Goal: Transaction & Acquisition: Purchase product/service

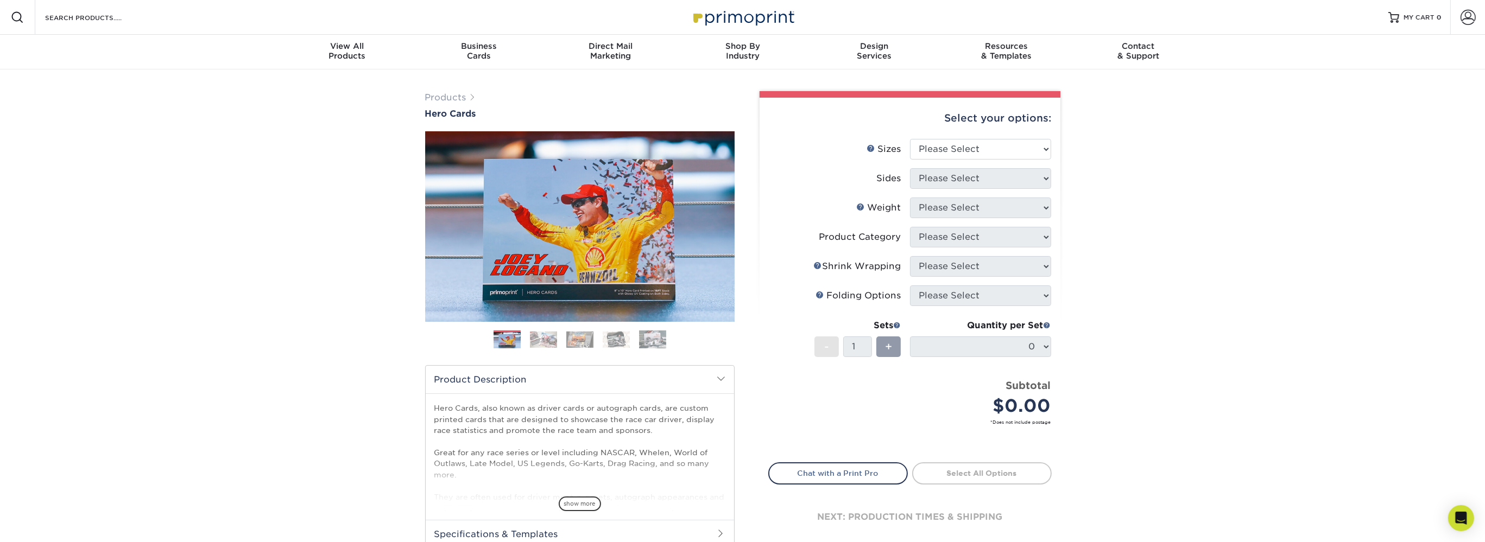
click at [726, 20] on img at bounding box center [742, 16] width 109 height 23
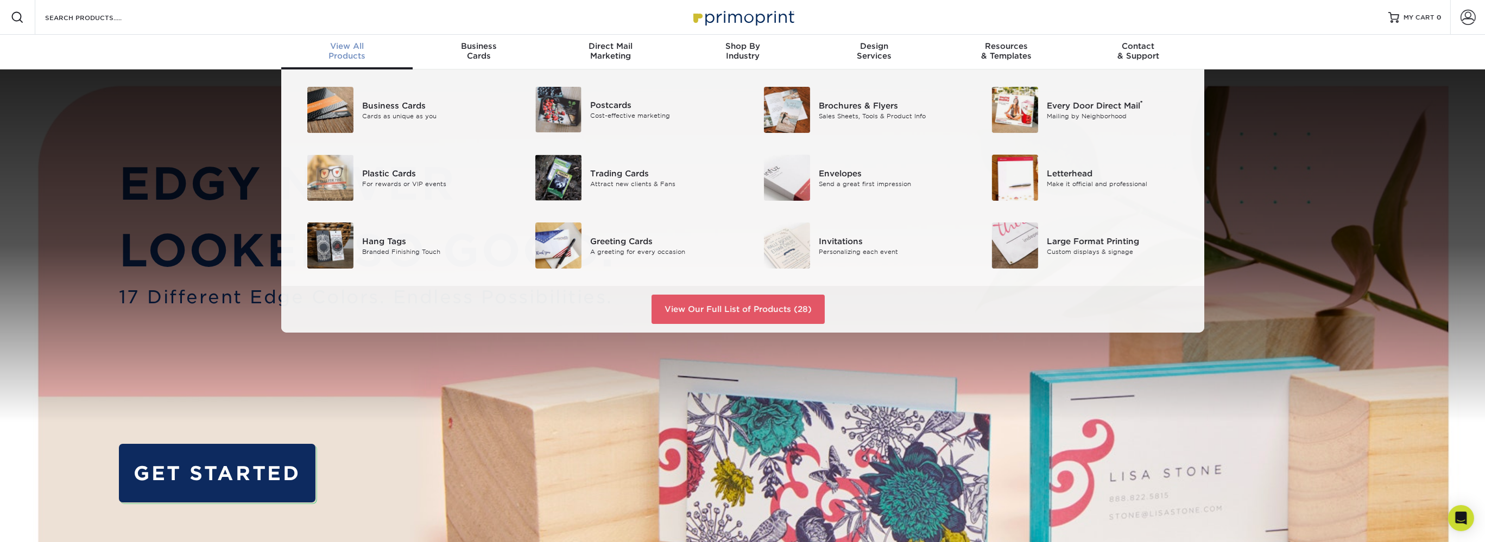
click at [355, 49] on span "View All" at bounding box center [347, 46] width 132 height 10
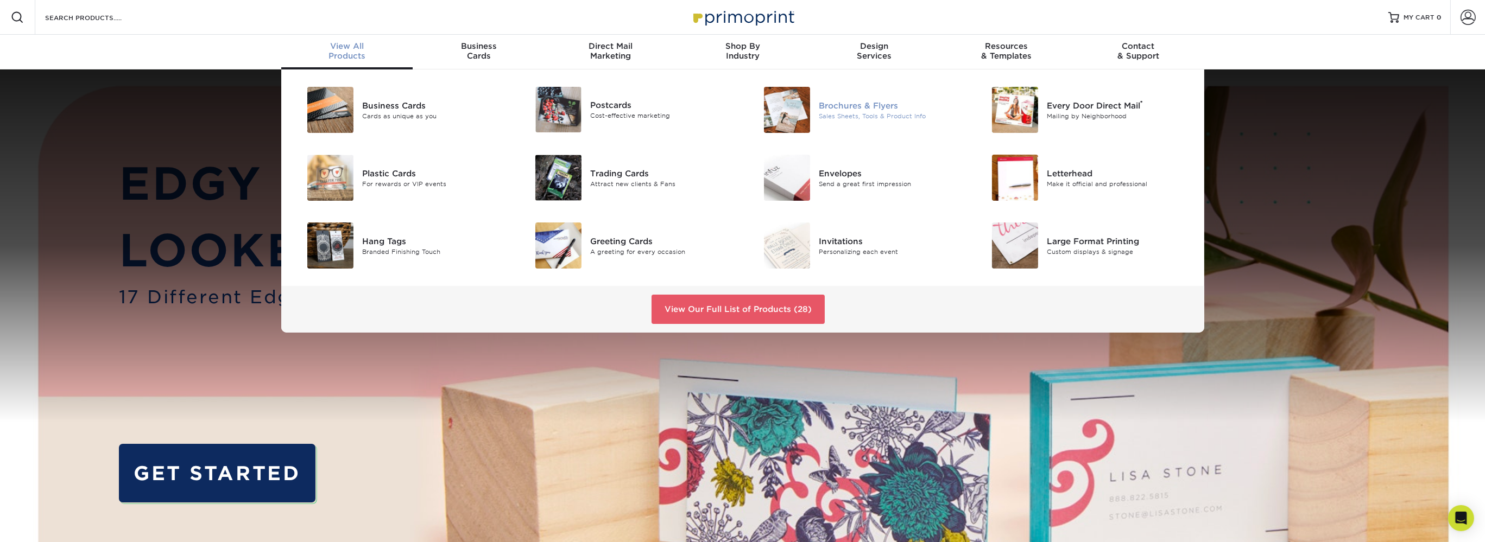
click at [880, 112] on div "Sales Sheets, Tools & Product Info" at bounding box center [891, 115] width 144 height 9
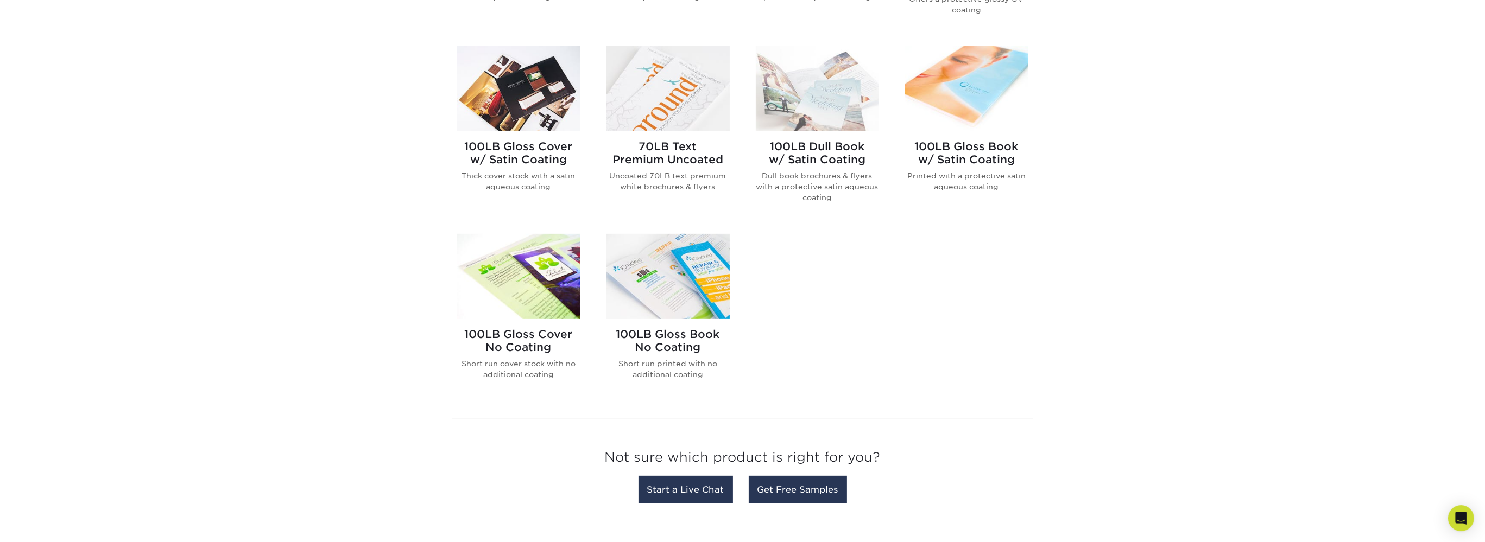
scroll to position [745, 0]
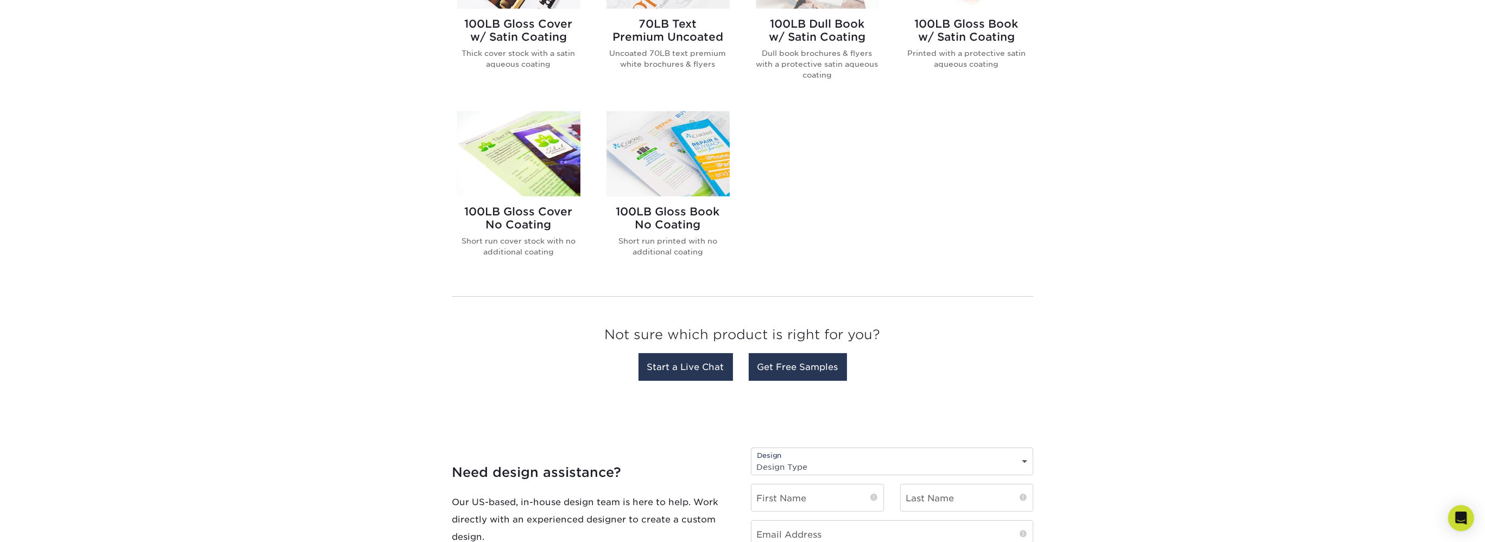
click at [688, 223] on h2 "100LB Gloss Book No Coating" at bounding box center [667, 218] width 123 height 26
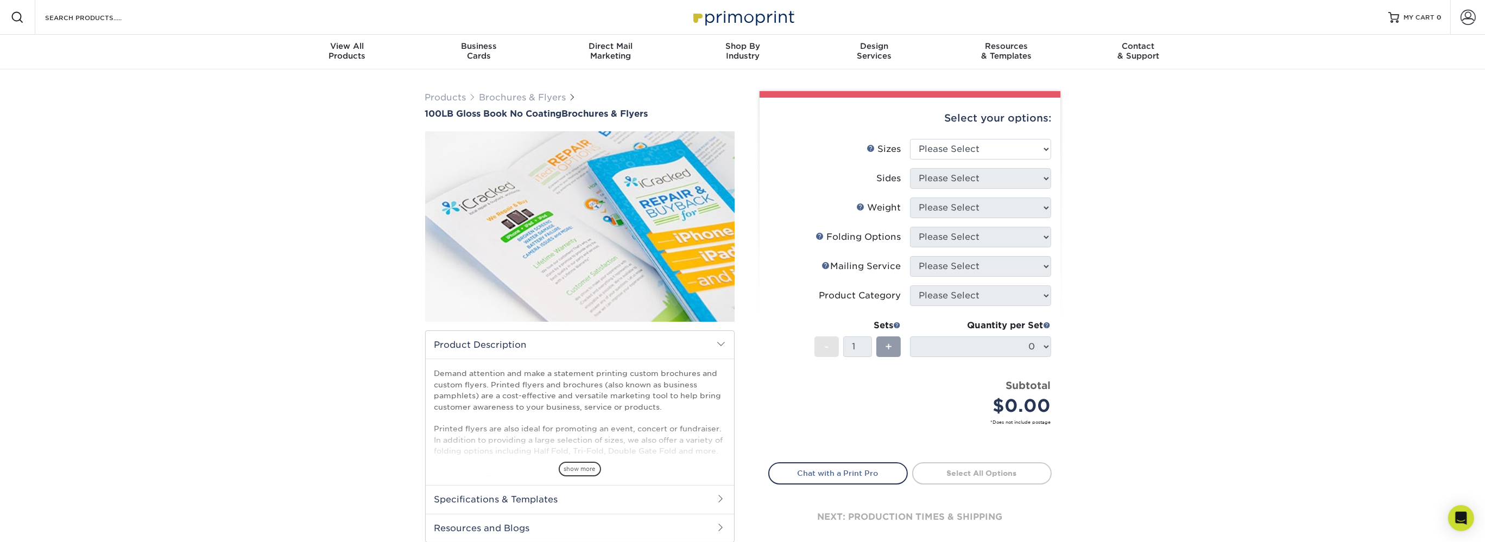
click at [975, 136] on div "Select your options:" at bounding box center [909, 118] width 283 height 41
click at [975, 138] on div "Select your options:" at bounding box center [909, 118] width 283 height 41
select select "8.50x11.00"
click option "8.5" x 11"" at bounding box center [0, 0] width 0 height 0
click at [910, 168] on select "Please Select Print Both Sides Print Front Only" at bounding box center [980, 178] width 141 height 21
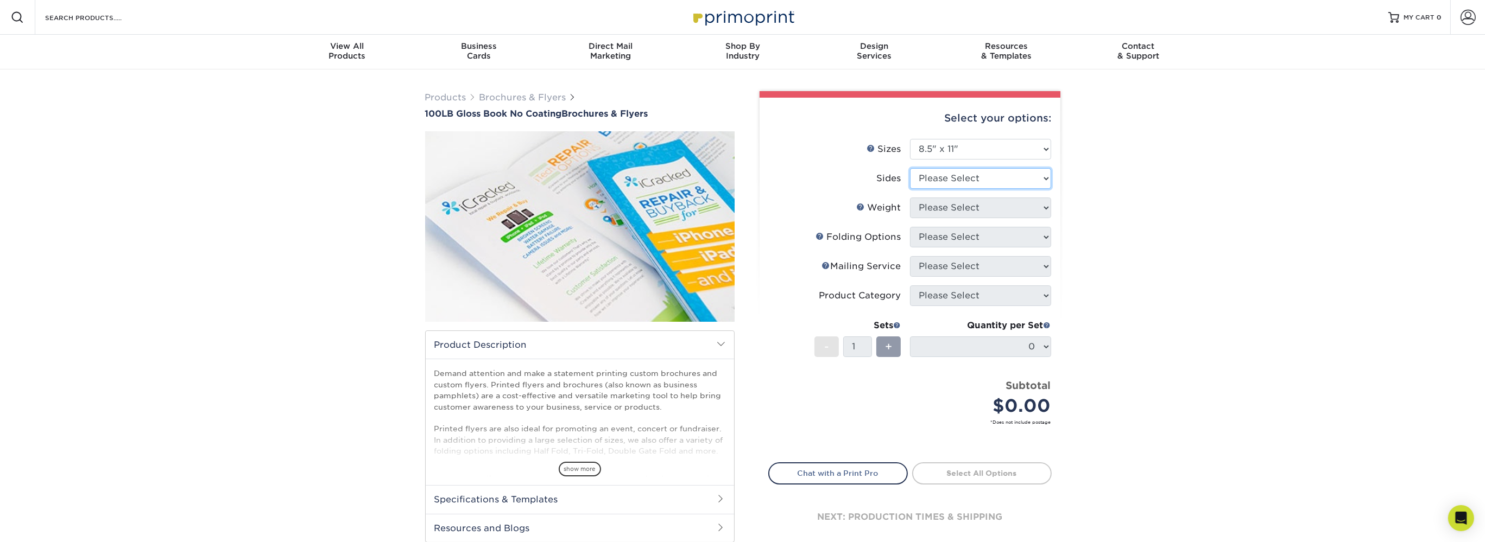
select select "13abbda7-1d64-4f25-8bb2-c179b224825d"
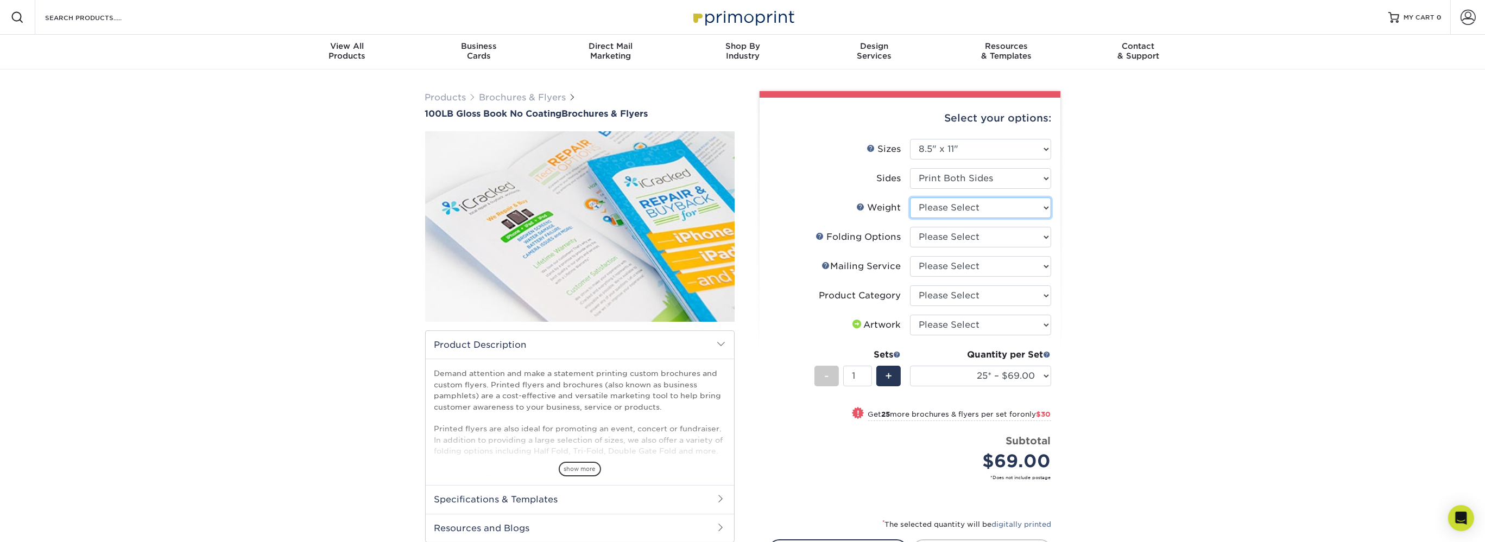
click at [910, 198] on select "Please Select 100LB" at bounding box center [980, 208] width 141 height 21
select select "100LB"
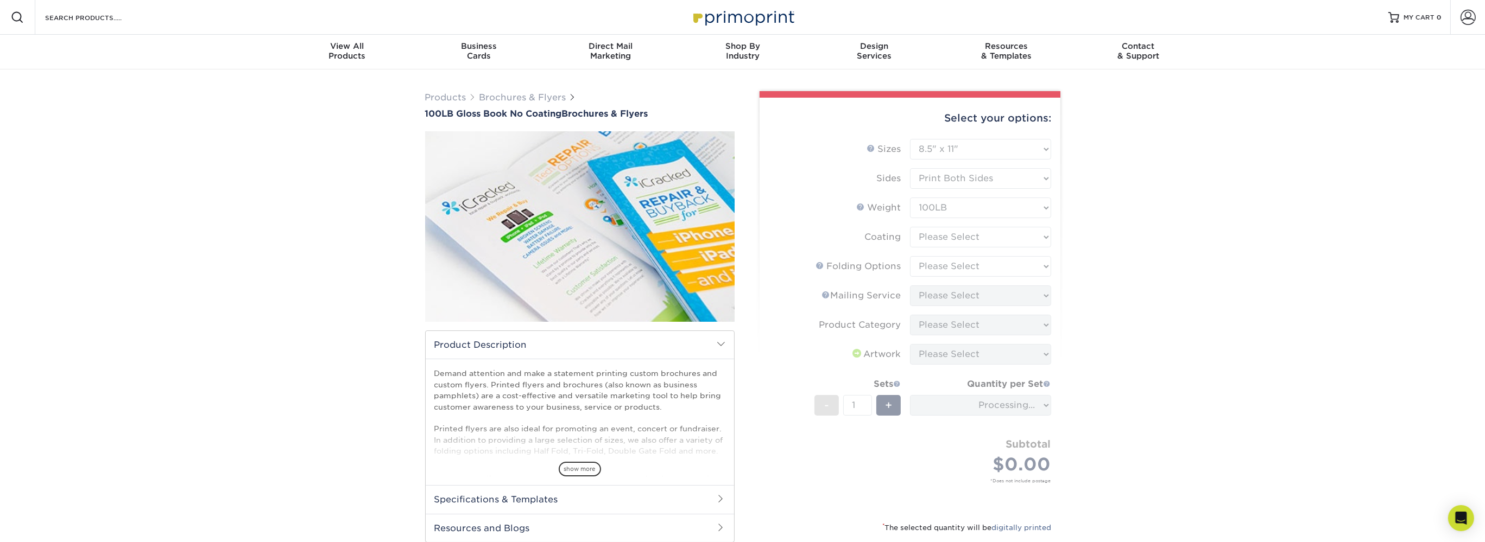
click at [975, 238] on form "Sizes Help Sizes Please Select 3.67" x 8.5" 4" x 6" 4" x 8.5" 4" x 9" 4" x 10" …" at bounding box center [909, 324] width 283 height 370
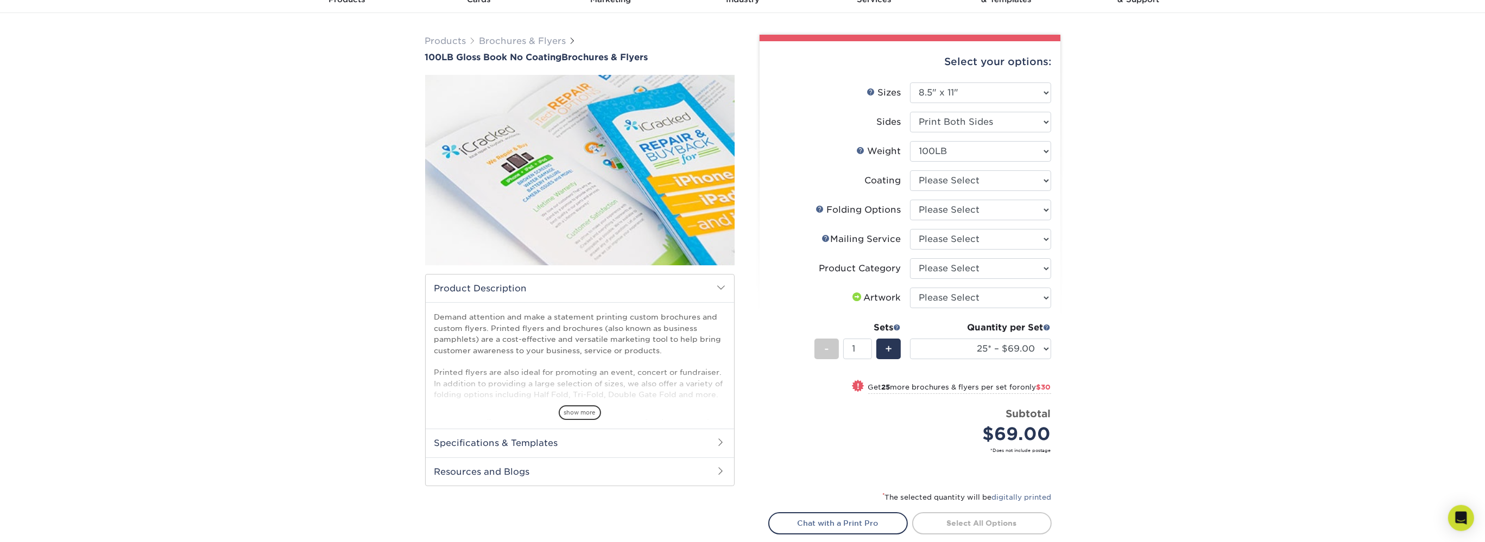
scroll to position [57, 0]
click at [910, 170] on select at bounding box center [980, 180] width 141 height 21
select select "3e7618de-abca-4bda-9f97-8b9129e913d8"
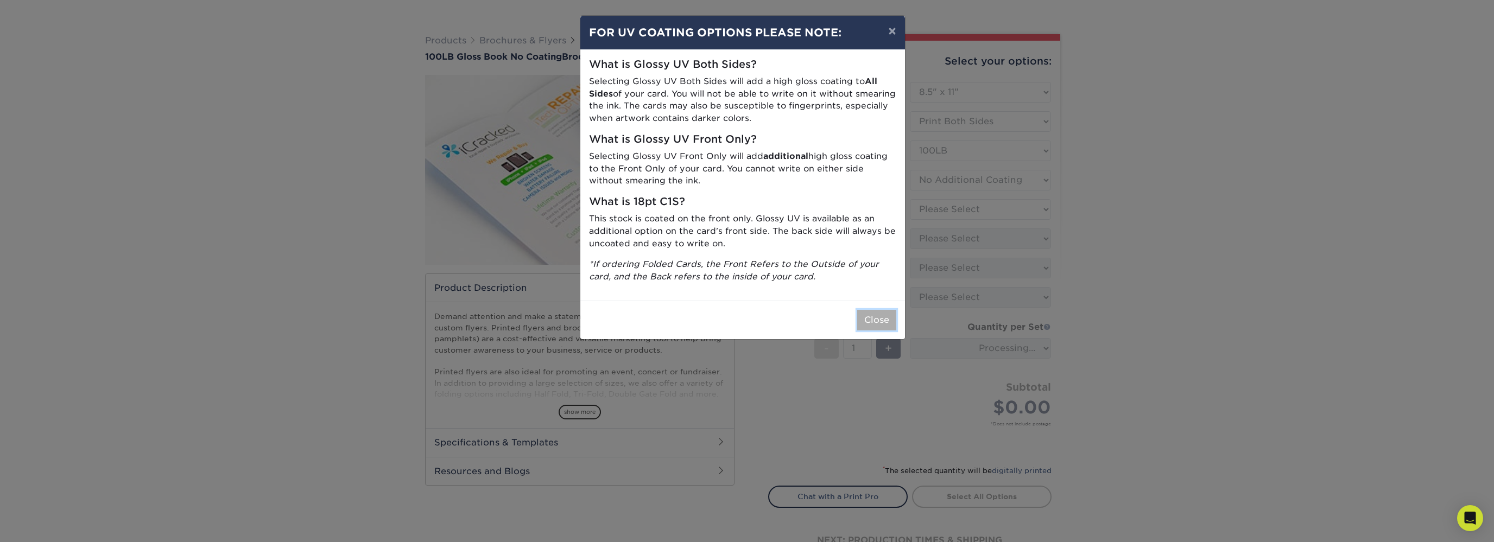
click at [885, 320] on button "Close" at bounding box center [876, 320] width 39 height 21
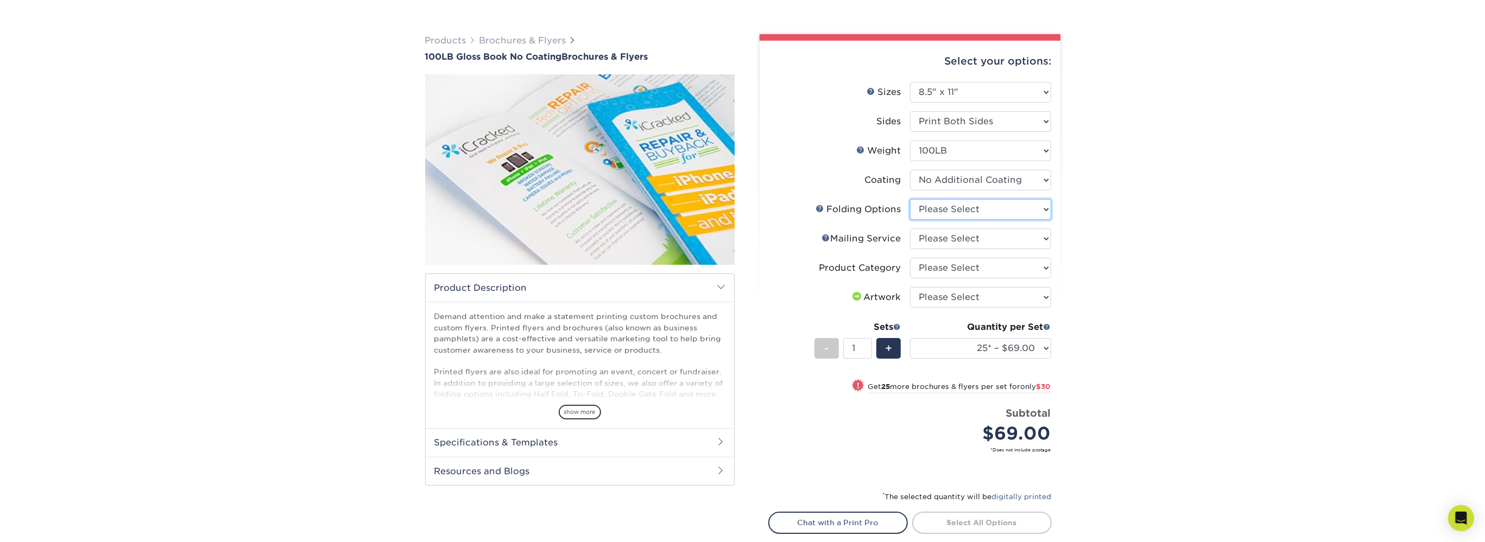
click at [910, 199] on select "Please Select FLAT - No Folding Accordion Fold Half-Fold (Vertical) Half-Fold (…" at bounding box center [980, 209] width 141 height 21
select select "9b1d5825-34d1-4721-9874-ed79abb003d7"
click option "FLAT - No Folding" at bounding box center [0, 0] width 0 height 0
click at [910, 229] on select "Please Select No Direct Mailing Service No, I will mail/stamp/imprint Direct Ma…" at bounding box center [980, 239] width 141 height 21
select select "3e5e9bdd-d78a-4c28-a41d-fe1407925ca6"
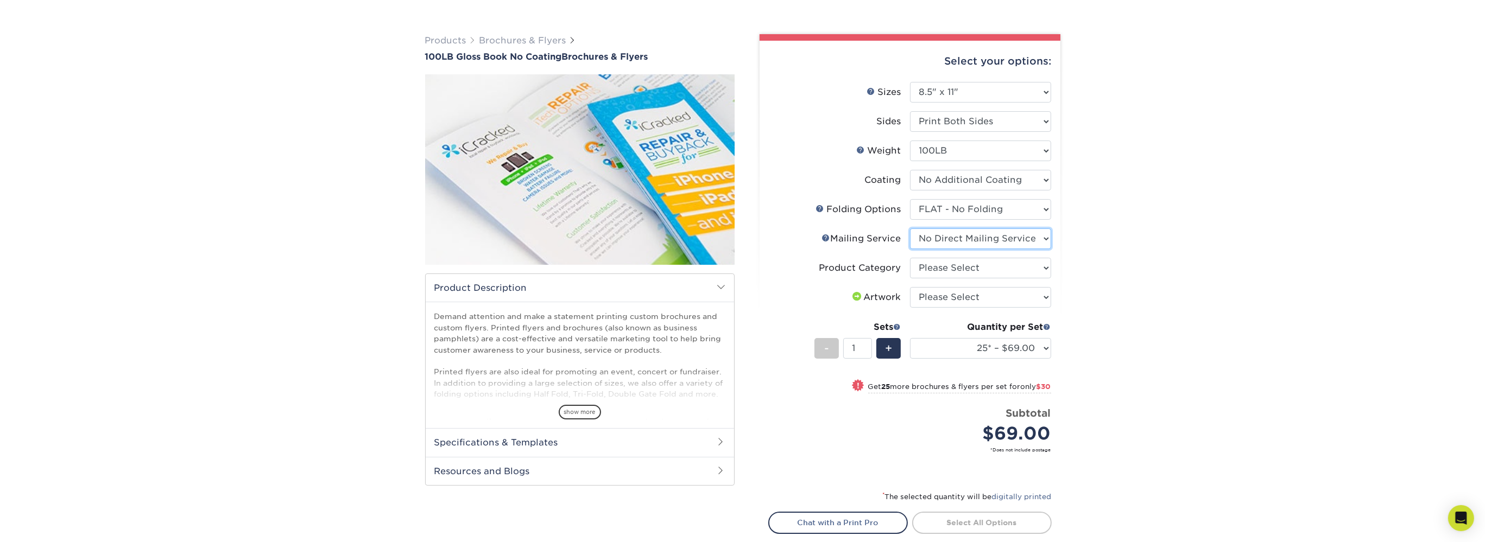
click option "No Direct Mailing Service" at bounding box center [0, 0] width 0 height 0
click at [910, 258] on select "Please Select Flyers and Brochures" at bounding box center [980, 268] width 141 height 21
select select "1a668080-6b7c-4174-b399-2c3833b27ef4"
click option "Flyers and Brochures" at bounding box center [0, 0] width 0 height 0
click at [910, 287] on select "Please Select I will upload files I need a design - $175" at bounding box center [980, 297] width 141 height 21
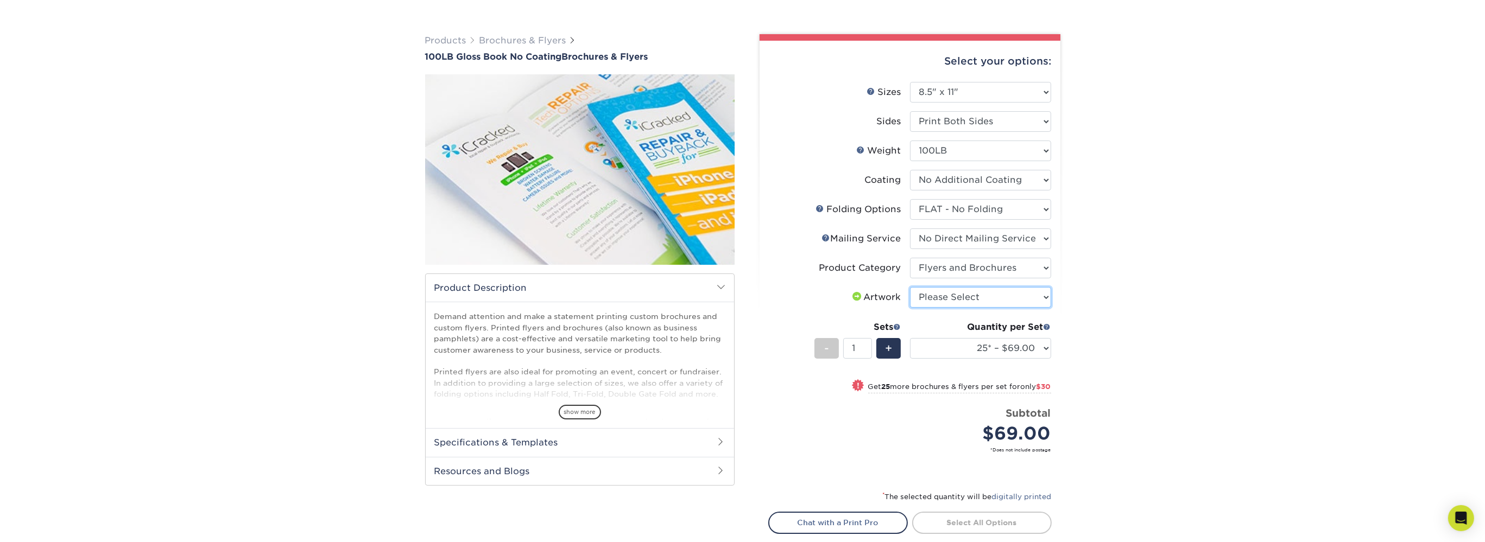
select select "upload"
click option "I will upload files" at bounding box center [0, 0] width 0 height 0
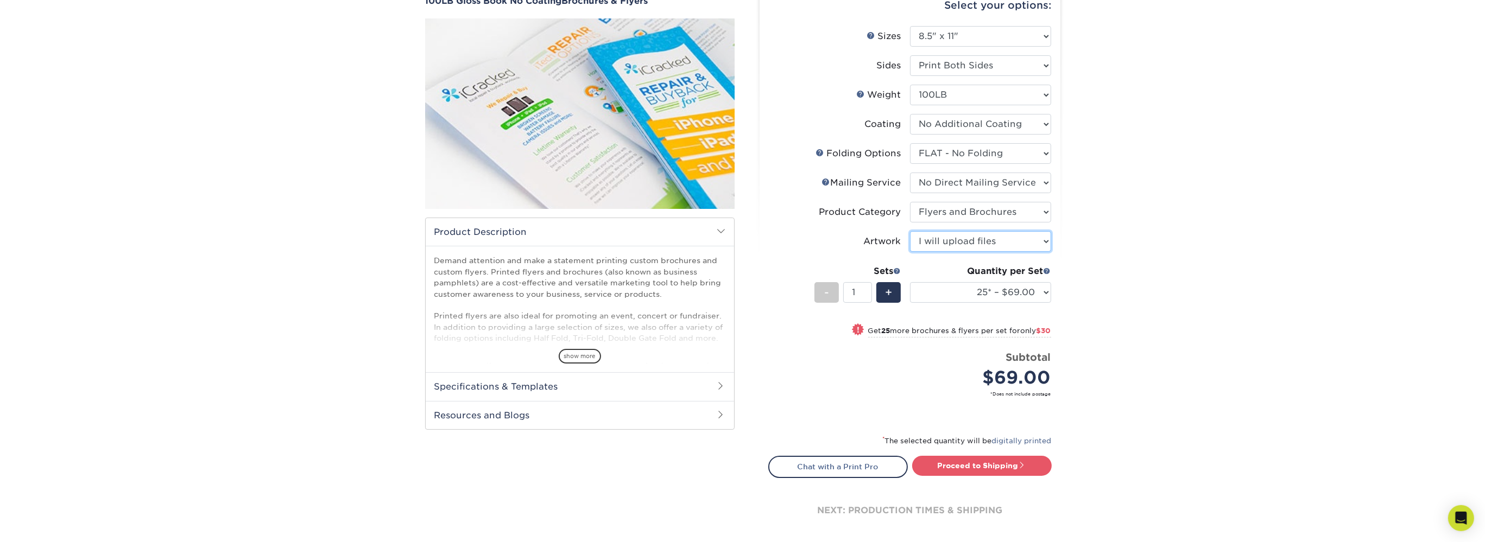
scroll to position [115, 0]
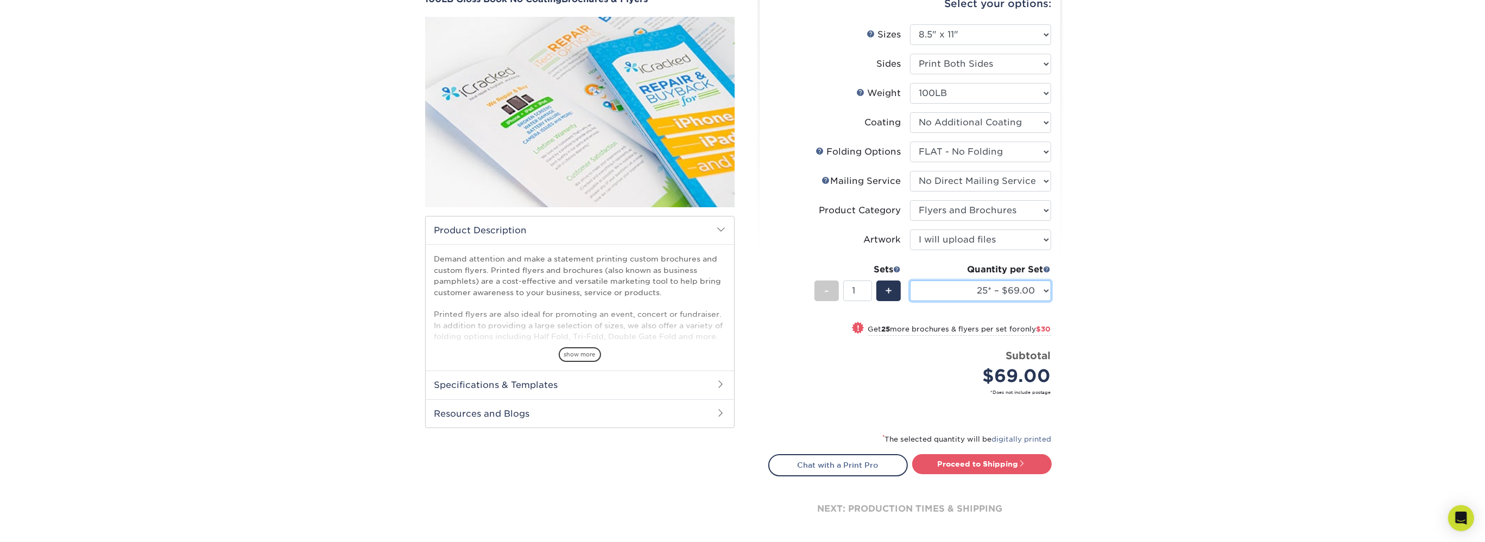
click at [910, 281] on select "25* – $69.00 50* – $99.00 75* – $121.00 100* – $145.00 250* – $287.00 500 – $49…" at bounding box center [980, 291] width 141 height 21
click option "50* – $99.00" at bounding box center [0, 0] width 0 height 0
click at [1073, 327] on div "Products Brochures & Flyers 100LB Gloss Book No Coating Brochures & Flyers show…" at bounding box center [742, 268] width 1485 height 626
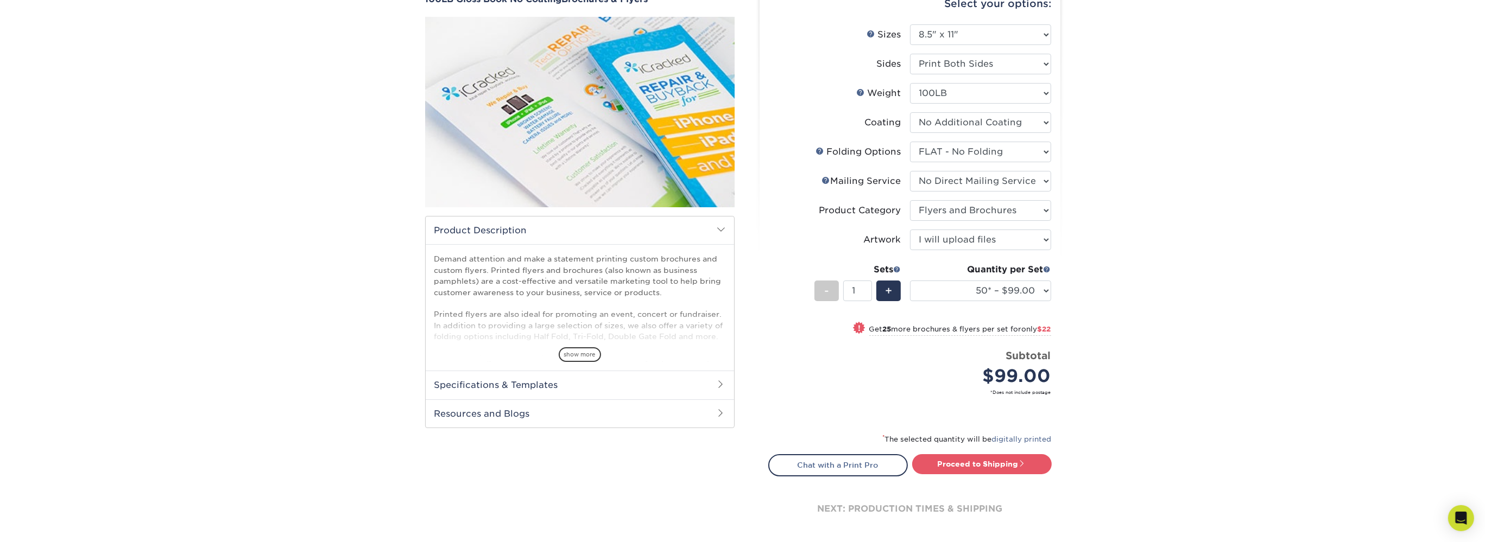
click at [1073, 327] on div "Products Brochures & Flyers 100LB Gloss Book No Coating Brochures & Flyers show…" at bounding box center [742, 268] width 1485 height 626
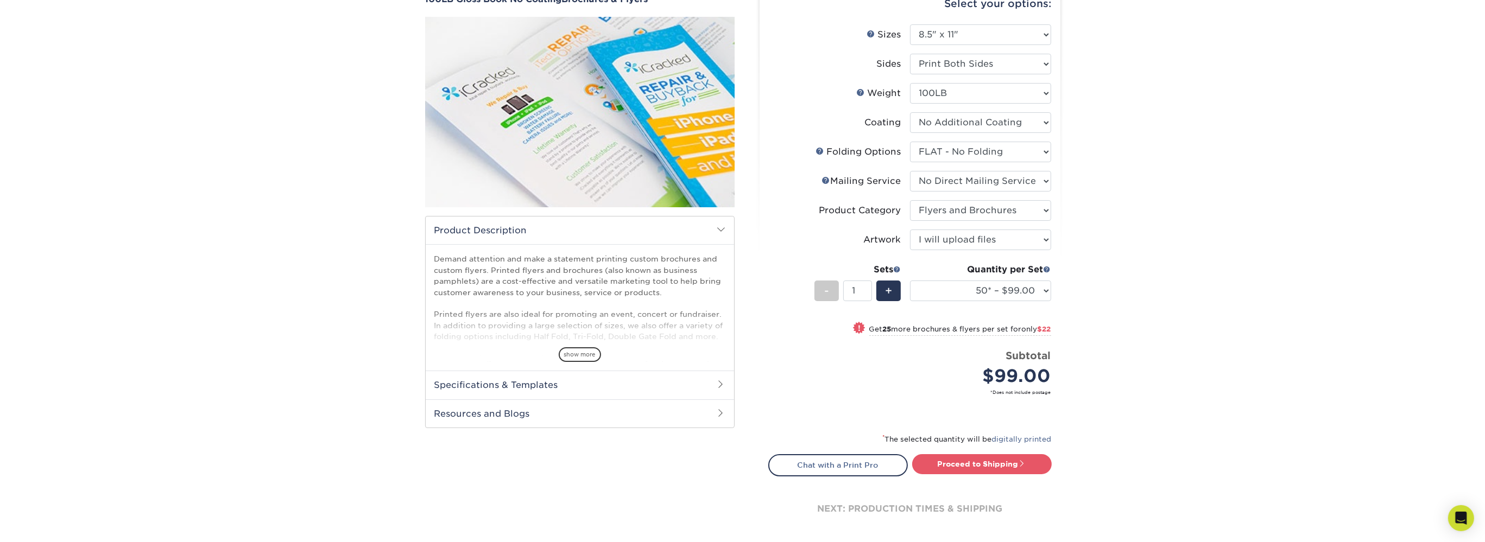
click at [1073, 327] on div "Products Brochures & Flyers 100LB Gloss Book No Coating Brochures & Flyers show…" at bounding box center [742, 268] width 1485 height 626
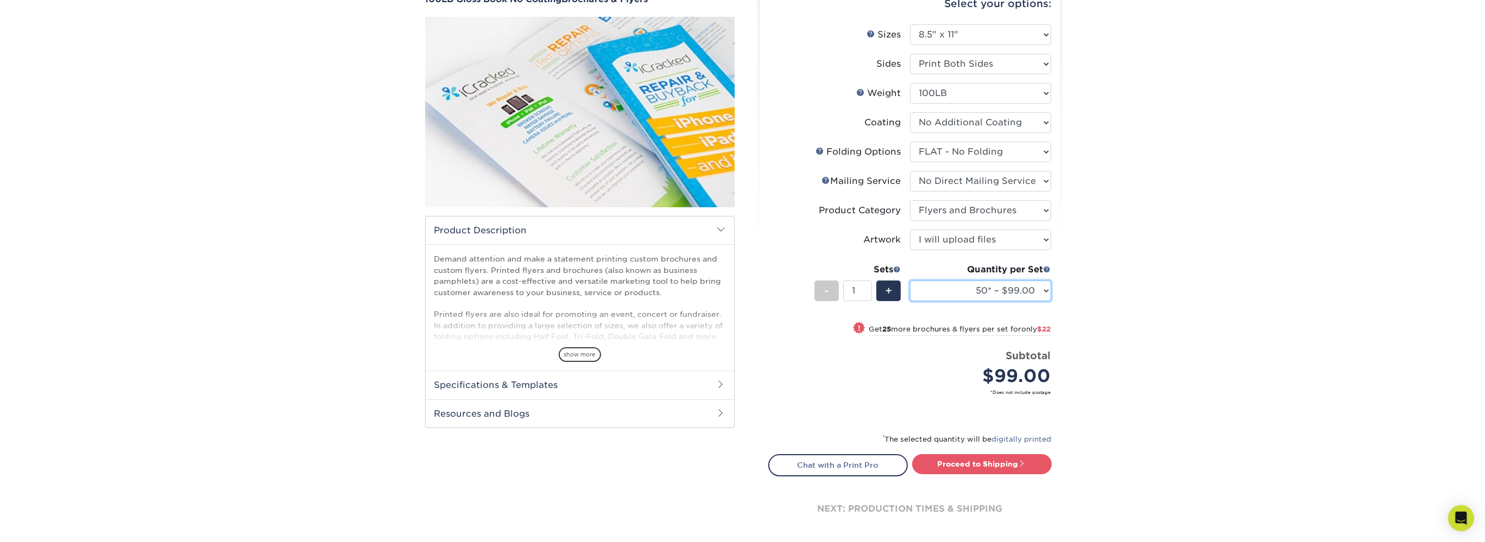
click at [910, 281] on select "25* – $69.00 50* – $99.00 75* – $121.00 100* – $145.00 250* – $287.00 500 – $49…" at bounding box center [980, 291] width 141 height 21
click option "75* – $121.00" at bounding box center [0, 0] width 0 height 0
click at [910, 281] on select "25* – $69.00 50* – $99.00 75* – $121.00 100* – $145.00 250* – $287.00 500 – $49…" at bounding box center [980, 291] width 141 height 21
click option "250* – $287.00" at bounding box center [0, 0] width 0 height 0
click at [910, 281] on select "25* – $69.00 50* – $99.00 75* – $121.00 100* – $145.00 250* – $287.00 500 – $49…" at bounding box center [980, 291] width 141 height 21
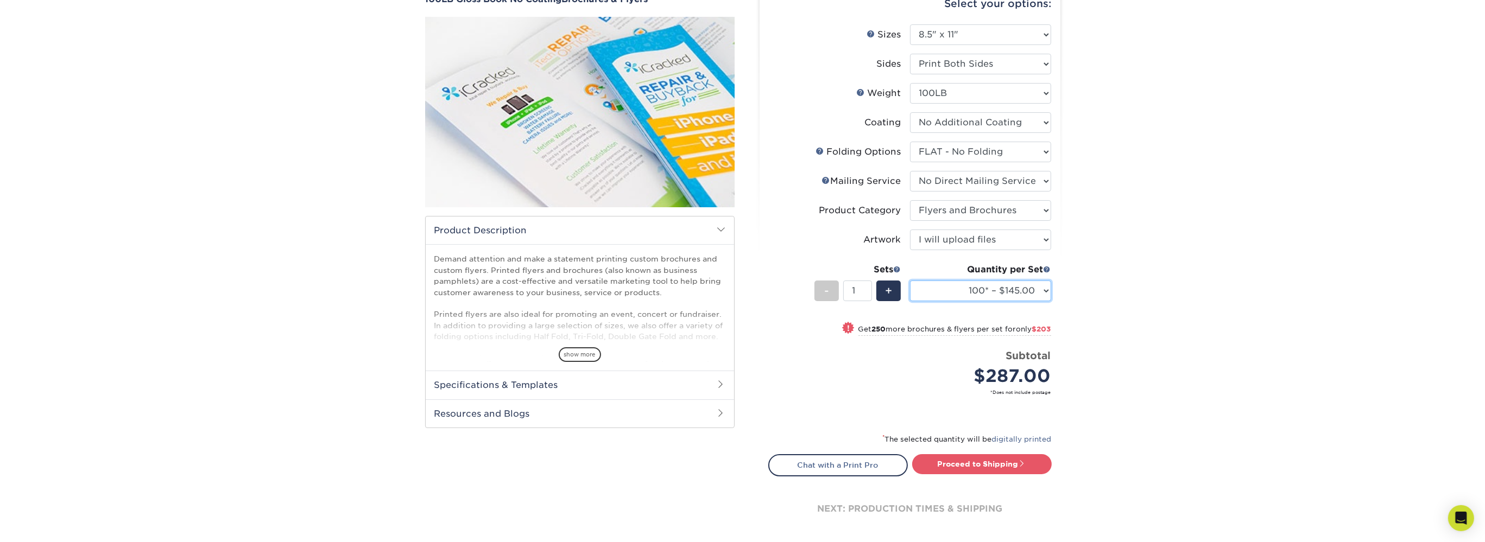
click option "100* – $145.00" at bounding box center [0, 0] width 0 height 0
click at [910, 281] on select "25* – $69.00 50* – $99.00 75* – $121.00 100* – $145.00 250* – $287.00 500 – $49…" at bounding box center [980, 291] width 141 height 21
click option "75* – $121.00" at bounding box center [0, 0] width 0 height 0
click at [1074, 301] on div "Products Brochures & Flyers 100LB Gloss Book No Coating Brochures & Flyers show…" at bounding box center [742, 268] width 1485 height 626
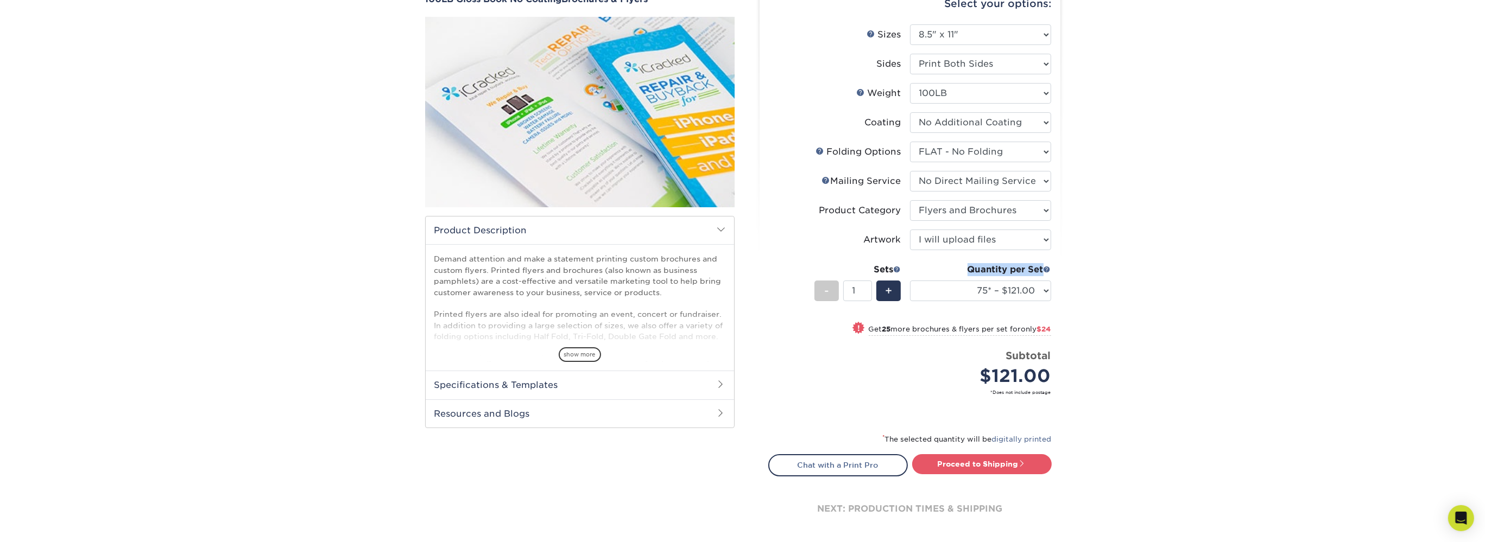
click at [1074, 301] on div "Products Brochures & Flyers 100LB Gloss Book No Coating Brochures & Flyers show…" at bounding box center [742, 268] width 1485 height 626
click at [1011, 301] on div "Quantity per Set 25* – $69.00 50* – $99.00 75* – $121.00 100* – $145.00 250* – …" at bounding box center [980, 288] width 141 height 50
click at [910, 281] on select "25* – $69.00 50* – $99.00 75* – $121.00 100* – $145.00 250* – $287.00 500 – $49…" at bounding box center [980, 291] width 141 height 21
click option "100* – $145.00" at bounding box center [0, 0] width 0 height 0
click at [1079, 319] on div "Products Brochures & Flyers 100LB Gloss Book No Coating Brochures & Flyers show…" at bounding box center [742, 268] width 1485 height 626
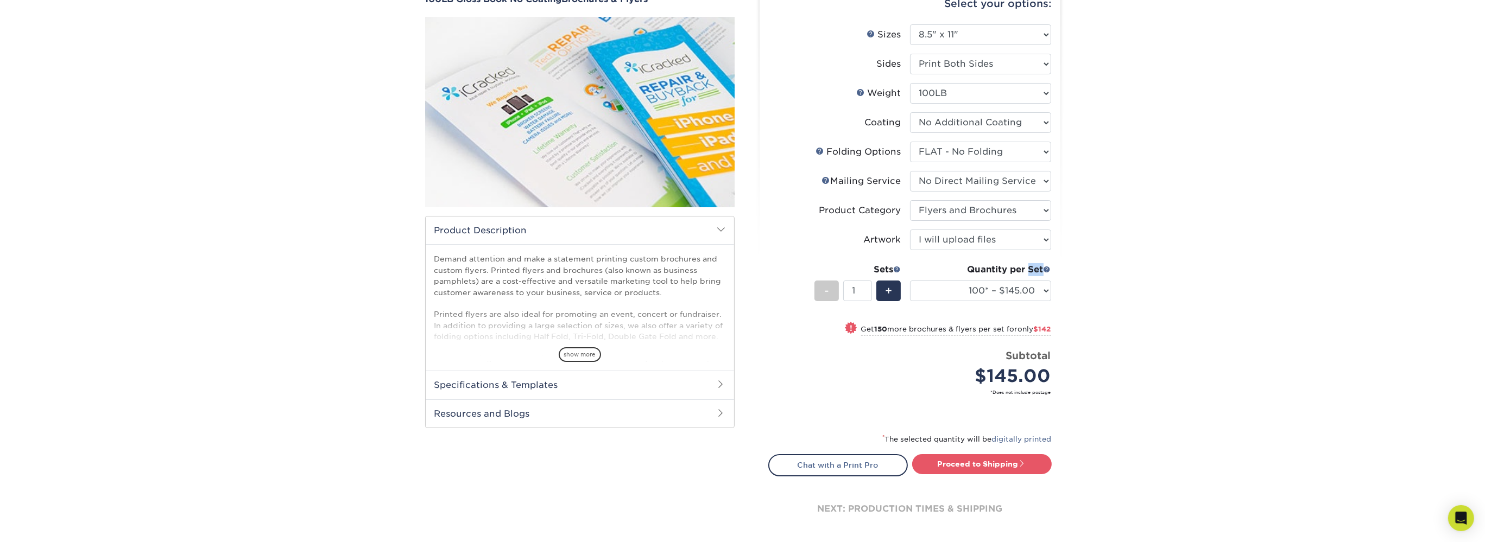
click at [1079, 319] on div "Products Brochures & Flyers 100LB Gloss Book No Coating Brochures & Flyers show…" at bounding box center [742, 268] width 1485 height 626
click at [1079, 320] on div "Products Brochures & Flyers 100LB Gloss Book No Coating Brochures & Flyers show…" at bounding box center [742, 268] width 1485 height 626
click at [1082, 332] on div "Products Brochures & Flyers 100LB Gloss Book No Coating Brochures & Flyers show…" at bounding box center [742, 268] width 1485 height 626
click at [1083, 334] on div "Products Brochures & Flyers 100LB Gloss Book No Coating Brochures & Flyers show…" at bounding box center [742, 268] width 1485 height 626
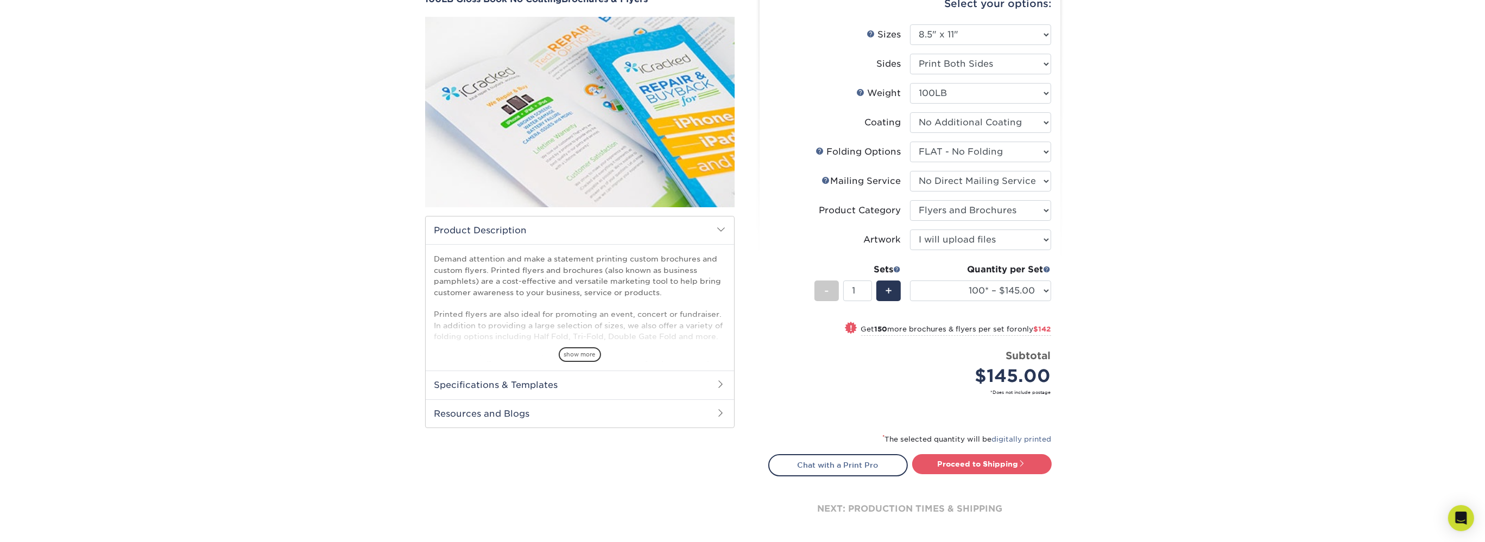
click at [1083, 334] on div "Products Brochures & Flyers 100LB Gloss Book No Coating Brochures & Flyers show…" at bounding box center [742, 268] width 1485 height 626
drag, startPoint x: 1083, startPoint y: 334, endPoint x: 1076, endPoint y: 326, distance: 10.4
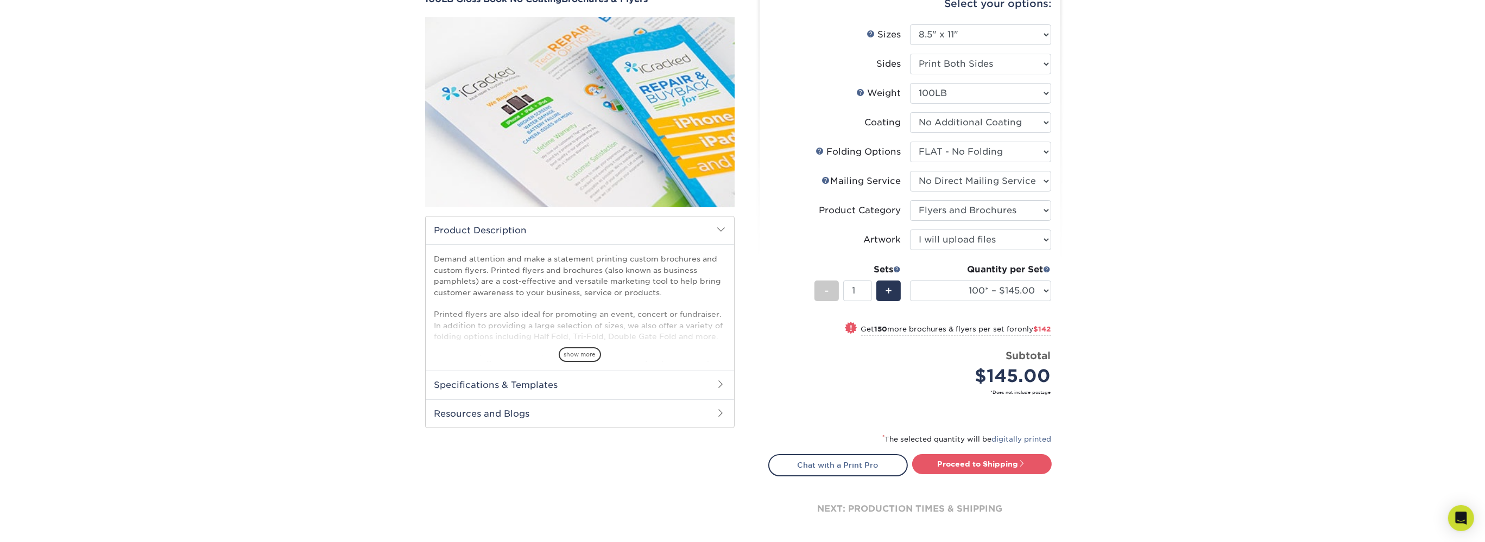
click at [1080, 331] on div "Products Brochures & Flyers 100LB Gloss Book No Coating Brochures & Flyers show…" at bounding box center [742, 268] width 1485 height 626
click at [910, 281] on select "25* – $69.00 50* – $99.00 75* – $121.00 100* – $145.00 250* – $287.00 500 – $49…" at bounding box center [980, 291] width 141 height 21
click at [1019, 294] on select "25* – $69.00 50* – $99.00 75* – $121.00 100* – $145.00 250* – $287.00 500 – $49…" at bounding box center [980, 291] width 141 height 21
click at [910, 281] on select "25* – $69.00 50* – $99.00 75* – $121.00 100* – $145.00 250* – $287.00 500 – $49…" at bounding box center [980, 291] width 141 height 21
click at [1019, 294] on select "25* – $69.00 50* – $99.00 75* – $121.00 100* – $145.00 250* – $287.00 500 – $49…" at bounding box center [980, 291] width 141 height 21
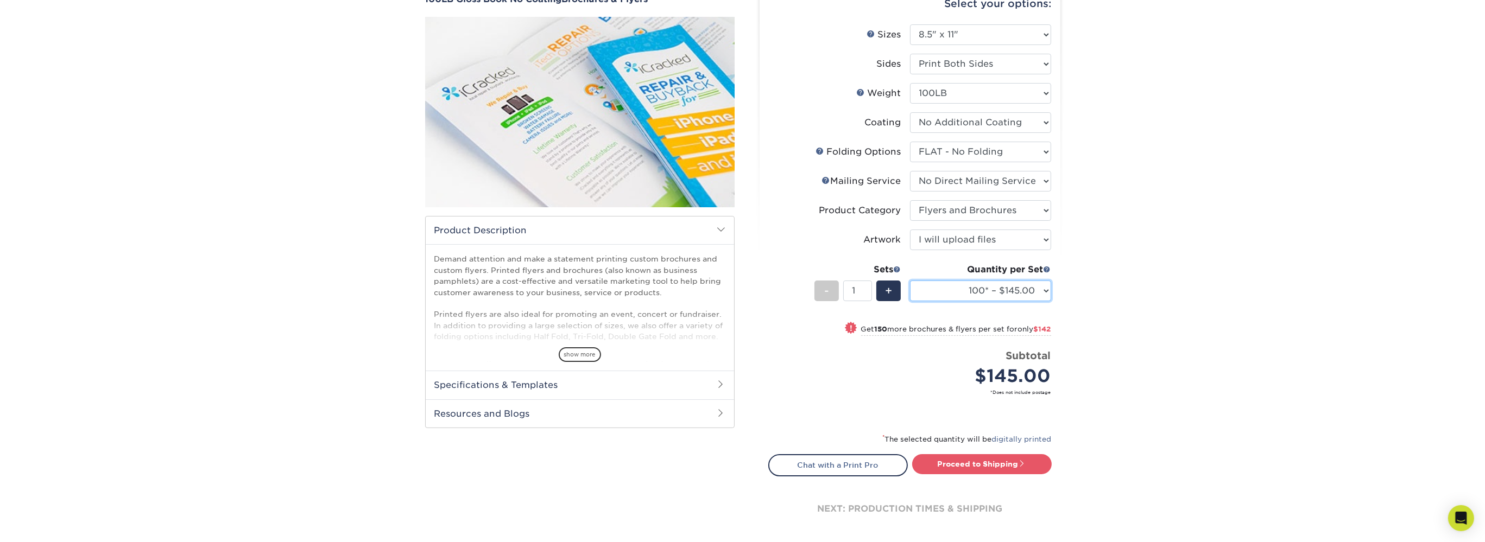
click at [910, 281] on select "25* – $69.00 50* – $99.00 75* – $121.00 100* – $145.00 250* – $287.00 500 – $49…" at bounding box center [980, 291] width 141 height 21
click at [1019, 294] on select "25* – $69.00 50* – $99.00 75* – $121.00 100* – $145.00 250* – $287.00 500 – $49…" at bounding box center [980, 291] width 141 height 21
click at [910, 281] on select "25* – $69.00 50* – $99.00 75* – $121.00 100* – $145.00 250* – $287.00 500 – $49…" at bounding box center [980, 291] width 141 height 21
select select "50* – $99.00"
click option "50* – $99.00" at bounding box center [0, 0] width 0 height 0
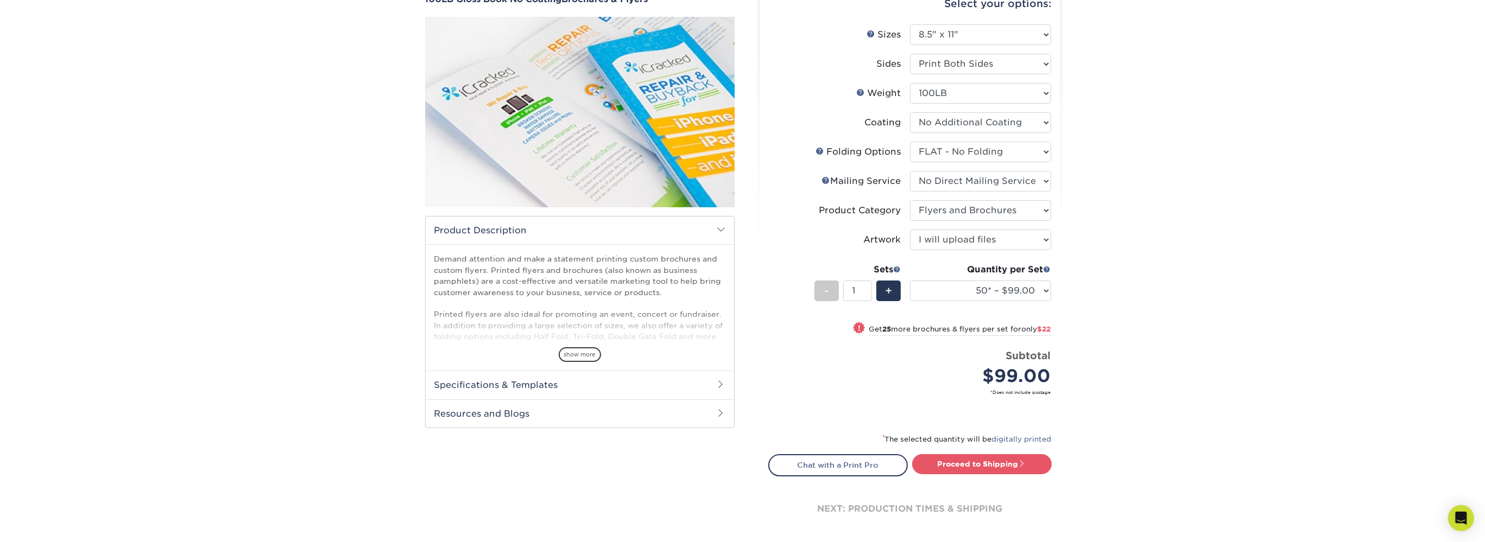
click at [1084, 318] on div "Products Brochures & Flyers 100LB Gloss Book No Coating Brochures & Flyers show…" at bounding box center [742, 268] width 1485 height 626
click at [1084, 320] on div "Products Brochures & Flyers 100LB Gloss Book No Coating Brochures & Flyers show…" at bounding box center [742, 268] width 1485 height 626
click at [910, 281] on select "25* – $69.00 50* – $99.00 75* – $121.00 100* – $145.00 250* – $287.00 500 – $49…" at bounding box center [980, 291] width 141 height 21
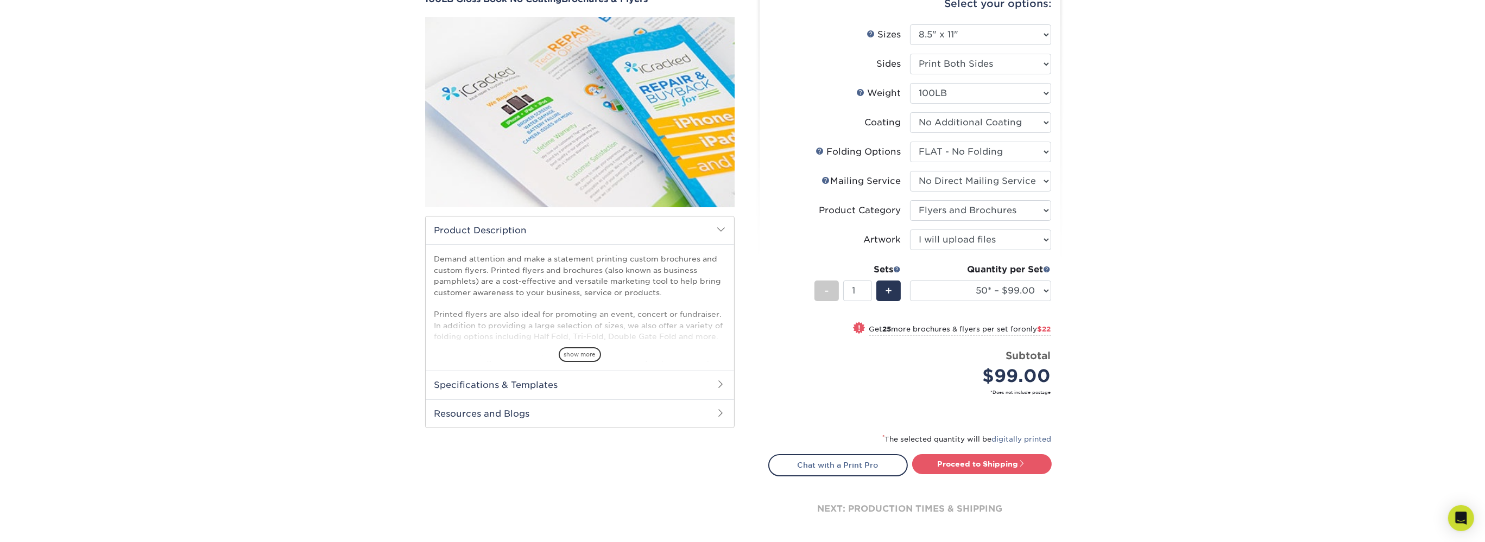
click at [1100, 330] on div "Products Brochures & Flyers 100LB Gloss Book No Coating Brochures & Flyers show…" at bounding box center [742, 268] width 1485 height 626
click at [991, 467] on link "Proceed to Shipping" at bounding box center [982, 464] width 140 height 20
type input "Set 1"
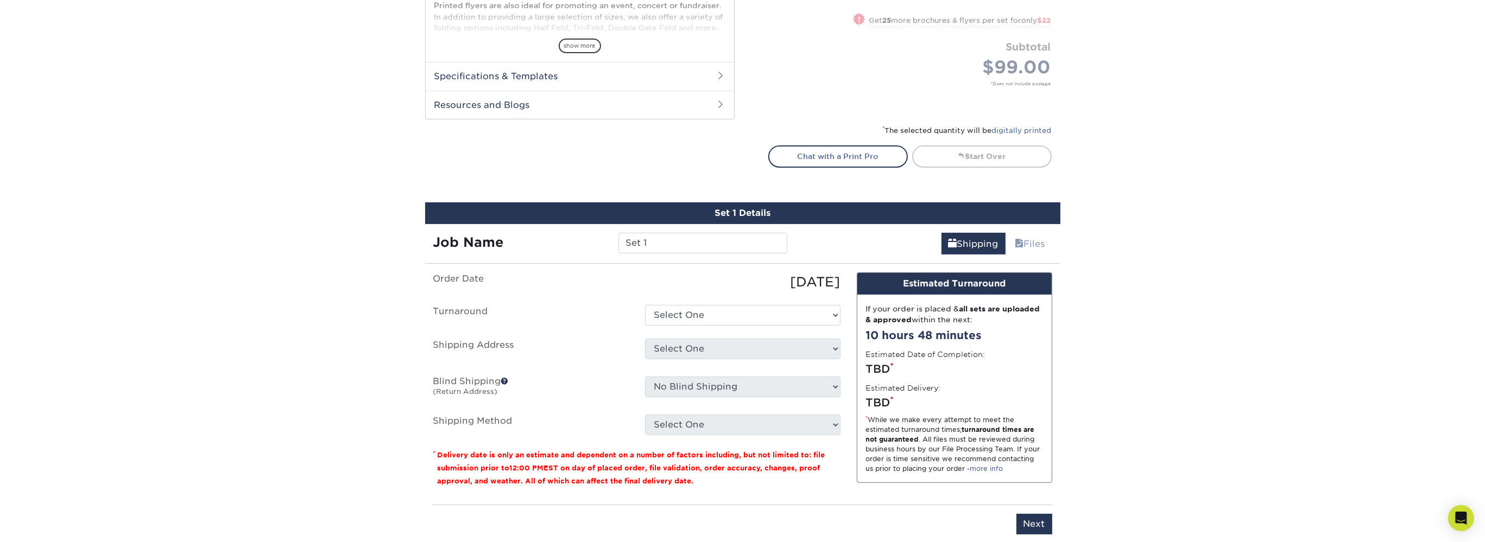
scroll to position [426, 0]
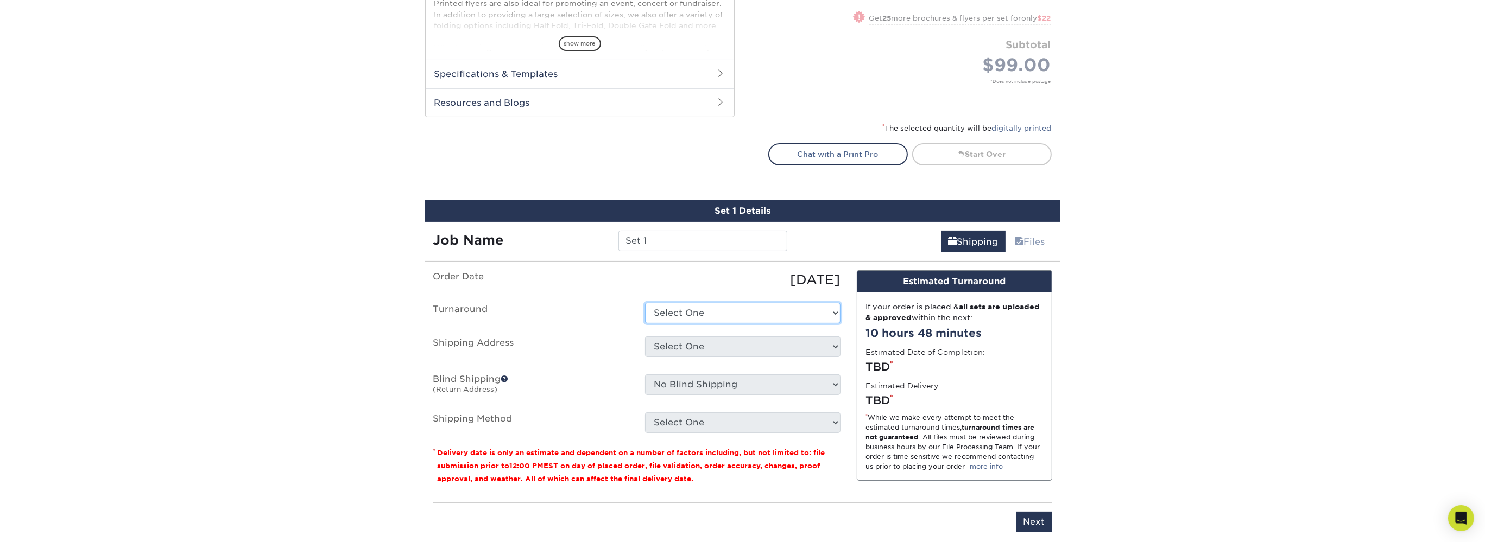
click at [645, 303] on select "Select One 2-4 Business Days 2 Day Next Business Day" at bounding box center [742, 313] width 195 height 21
select select "0e307c3a-4fb3-4ffd-ab77-a7f60128418c"
click option "2-4 Business Days" at bounding box center [0, 0] width 0 height 0
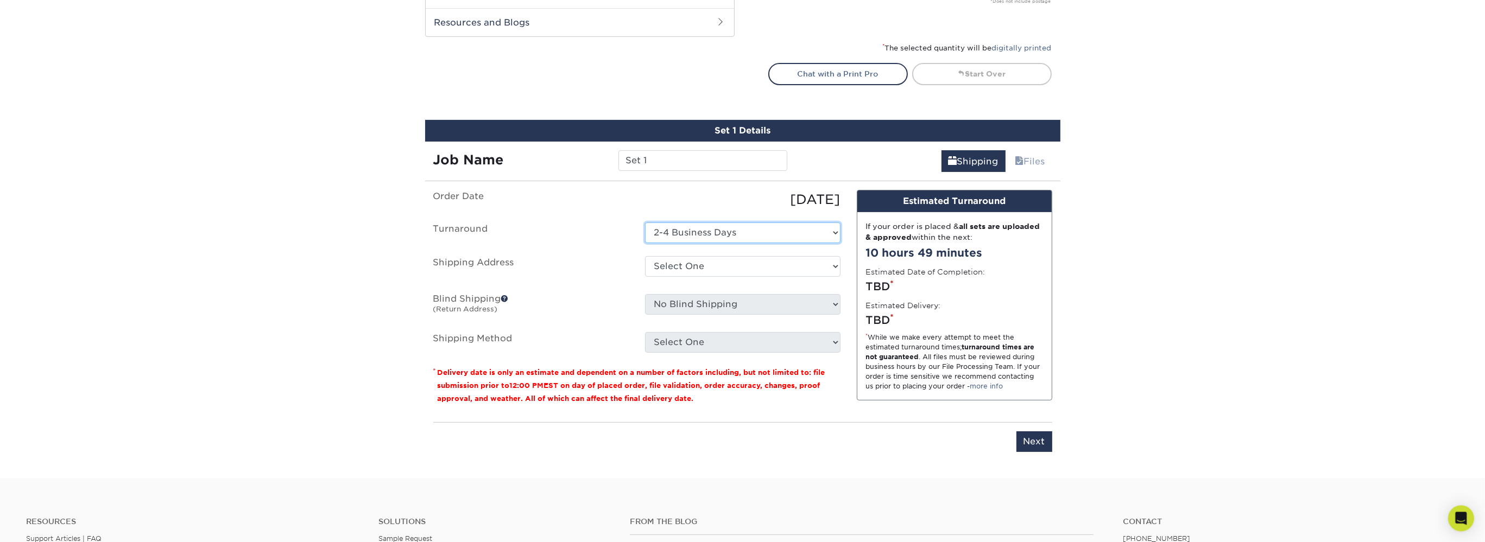
scroll to position [540, 0]
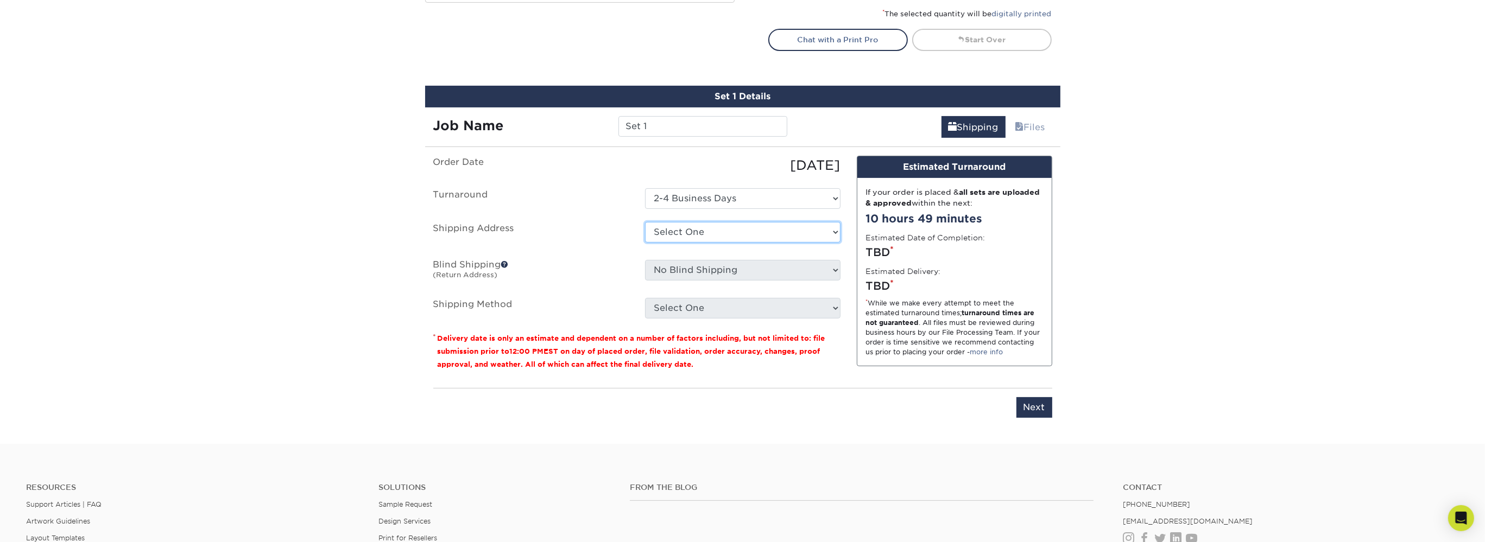
click at [645, 222] on select "Select One + Add New Address - Login" at bounding box center [742, 232] width 195 height 21
click option "- Login" at bounding box center [0, 0] width 0 height 0
select select "-1"
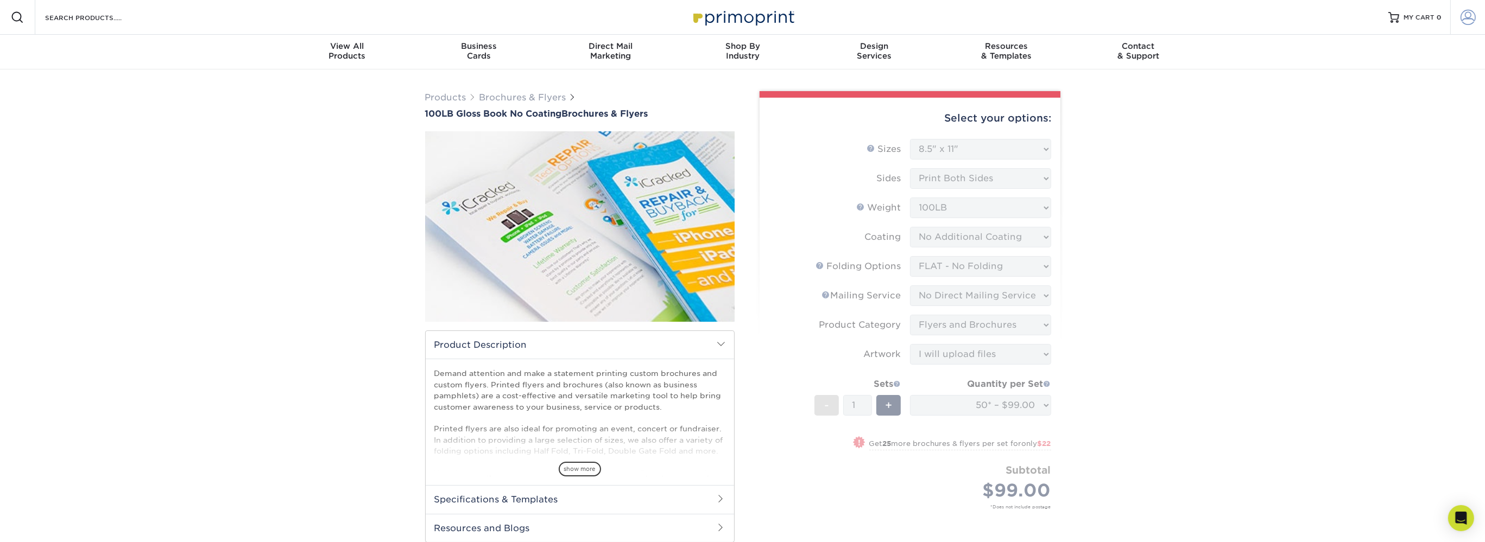
click at [1475, 14] on span at bounding box center [1467, 17] width 15 height 15
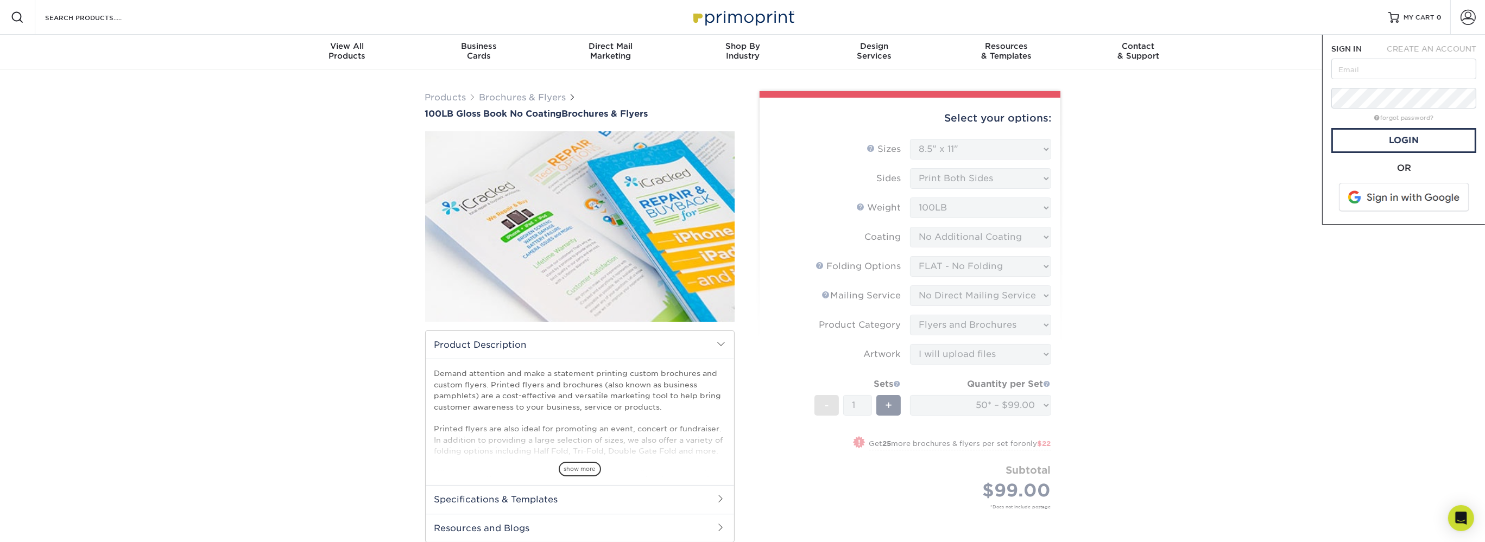
click at [1398, 190] on span at bounding box center [1404, 197] width 138 height 28
click at [1434, 186] on span at bounding box center [1404, 197] width 138 height 28
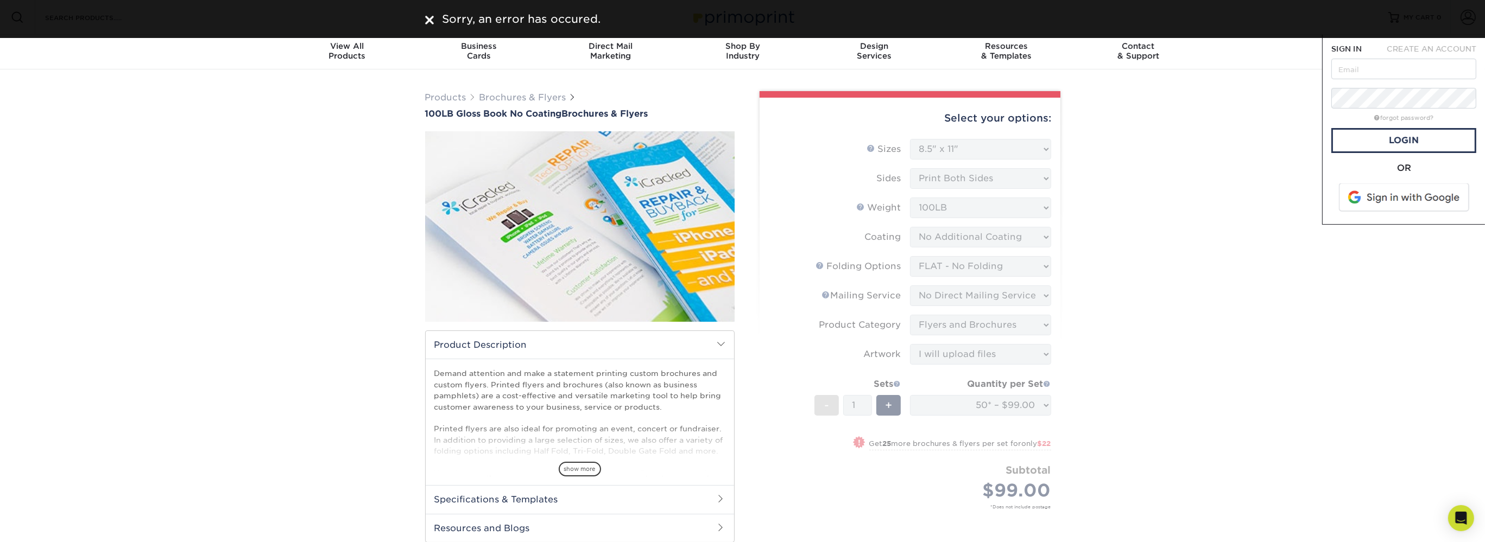
click at [427, 25] on div at bounding box center [429, 19] width 9 height 16
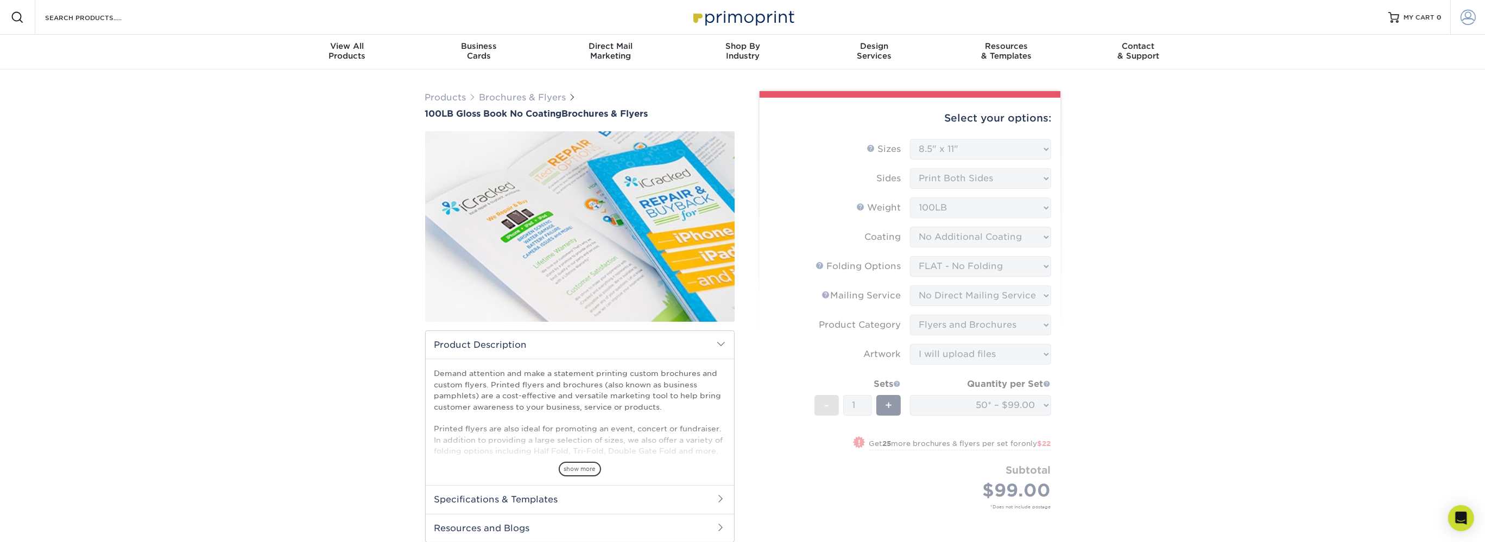
click at [1477, 14] on link "Account" at bounding box center [1467, 17] width 35 height 35
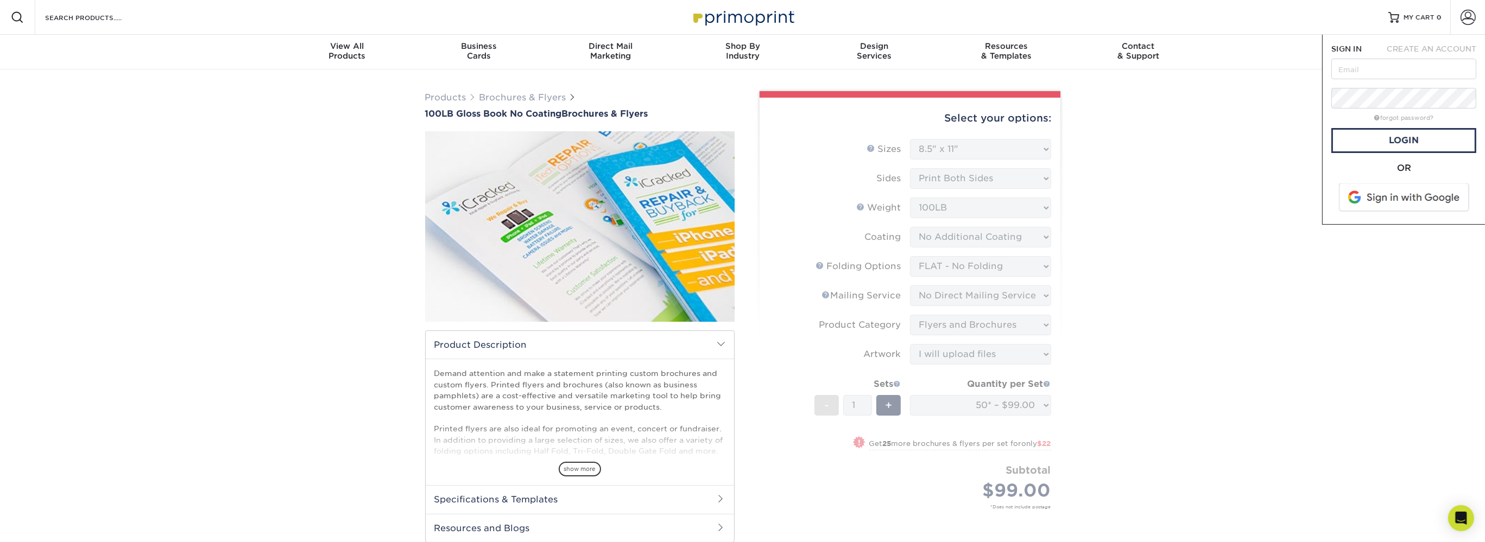
click at [1383, 190] on span at bounding box center [1404, 197] width 138 height 28
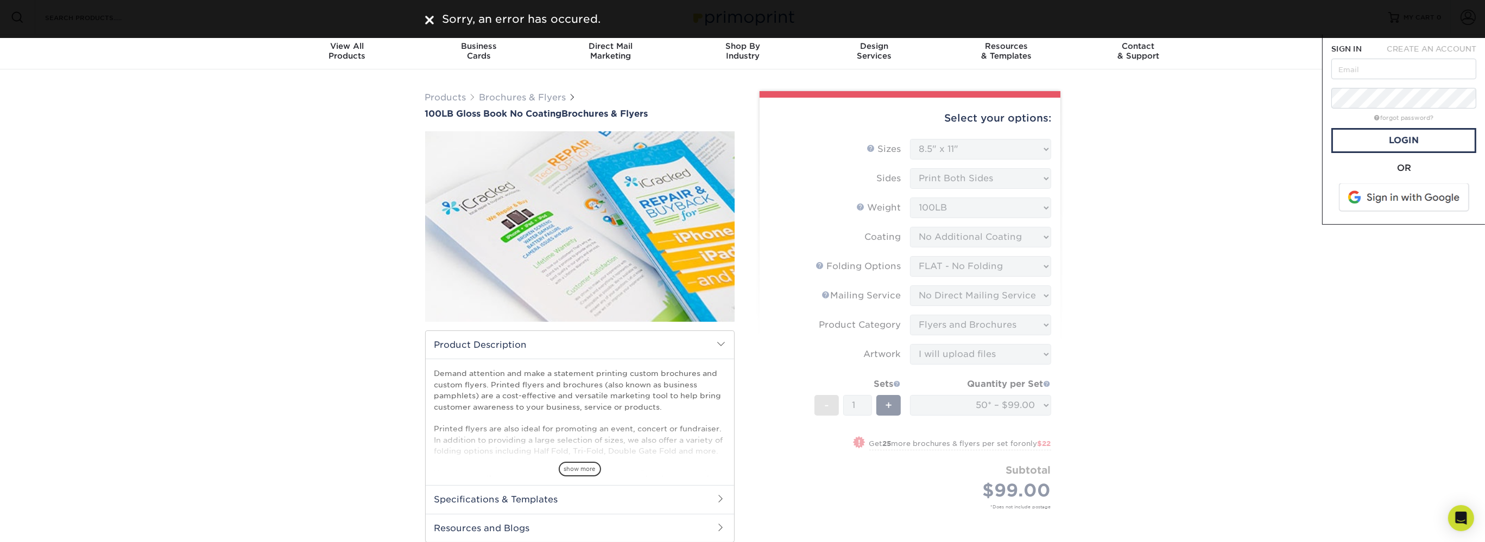
click at [1393, 198] on span at bounding box center [1404, 197] width 138 height 28
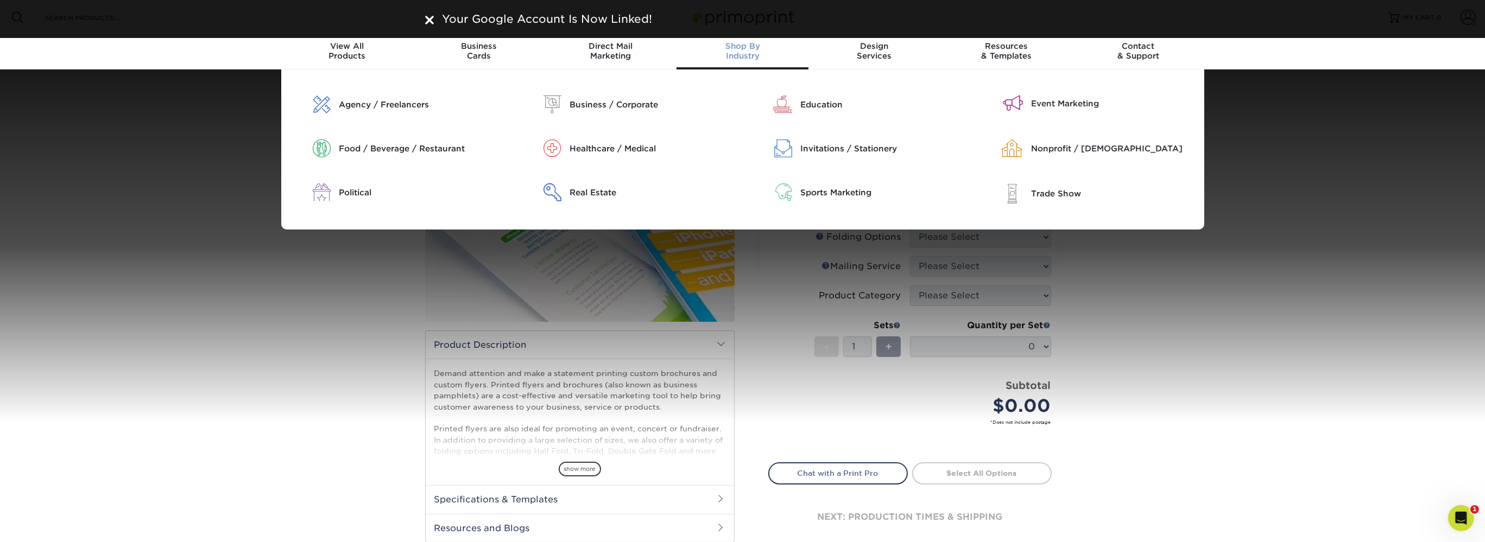
click at [1457, 112] on div "Agency / Freelancers Business / Corporate" at bounding box center [742, 149] width 1485 height 160
click at [1348, 119] on div "Agency / Freelancers Business / Corporate" at bounding box center [742, 149] width 1485 height 160
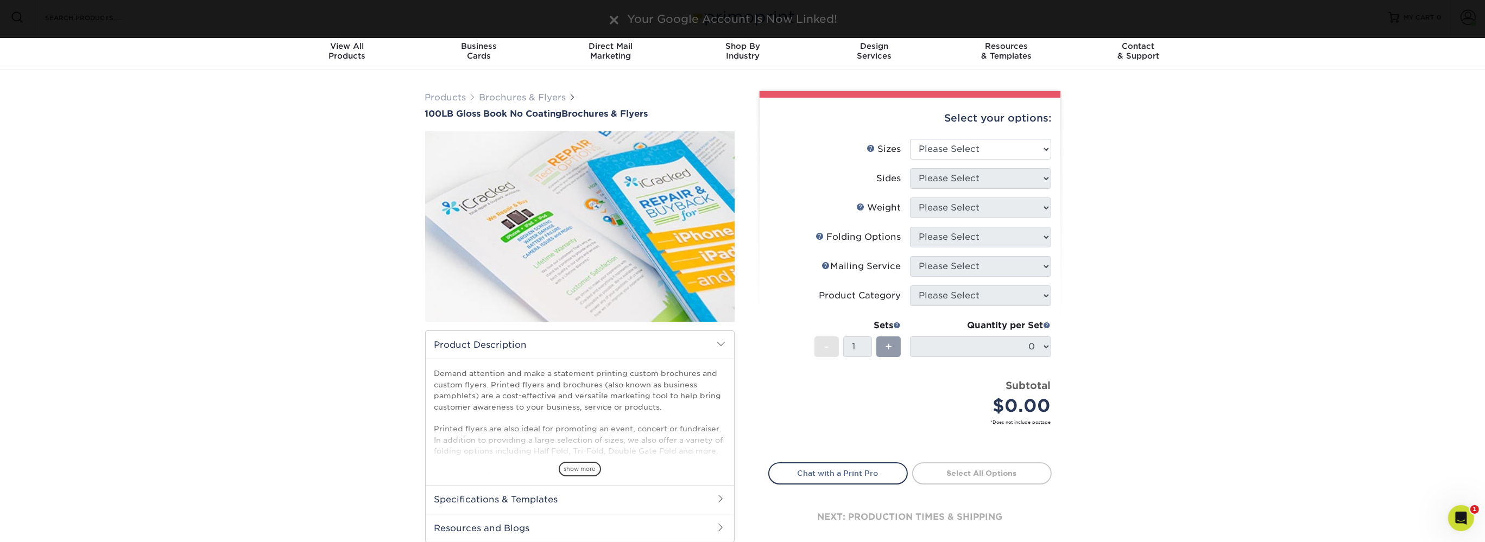
click at [433, 20] on body "Resources Menu Search Products Account [PERSON_NAME] Account Dashboard Active O…" at bounding box center [742, 453] width 1485 height 907
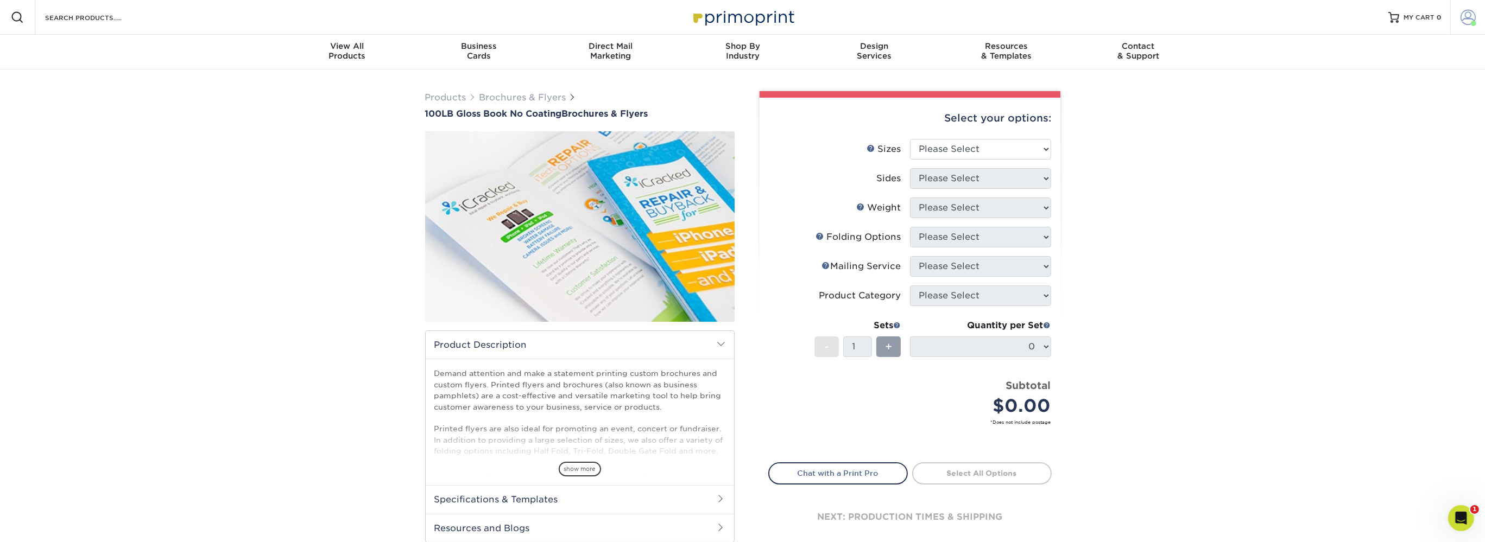
click at [1465, 16] on span at bounding box center [1467, 17] width 15 height 15
click at [1462, 27] on link "Account" at bounding box center [1467, 17] width 35 height 35
click at [910, 139] on select "Please Select 3.67" x 8.5" 4" x 6" 4" x 8.5" 4" x 9" 4" x 10" 4" x 11" 4" x 15"…" at bounding box center [980, 149] width 141 height 21
select select "8.50x11.00"
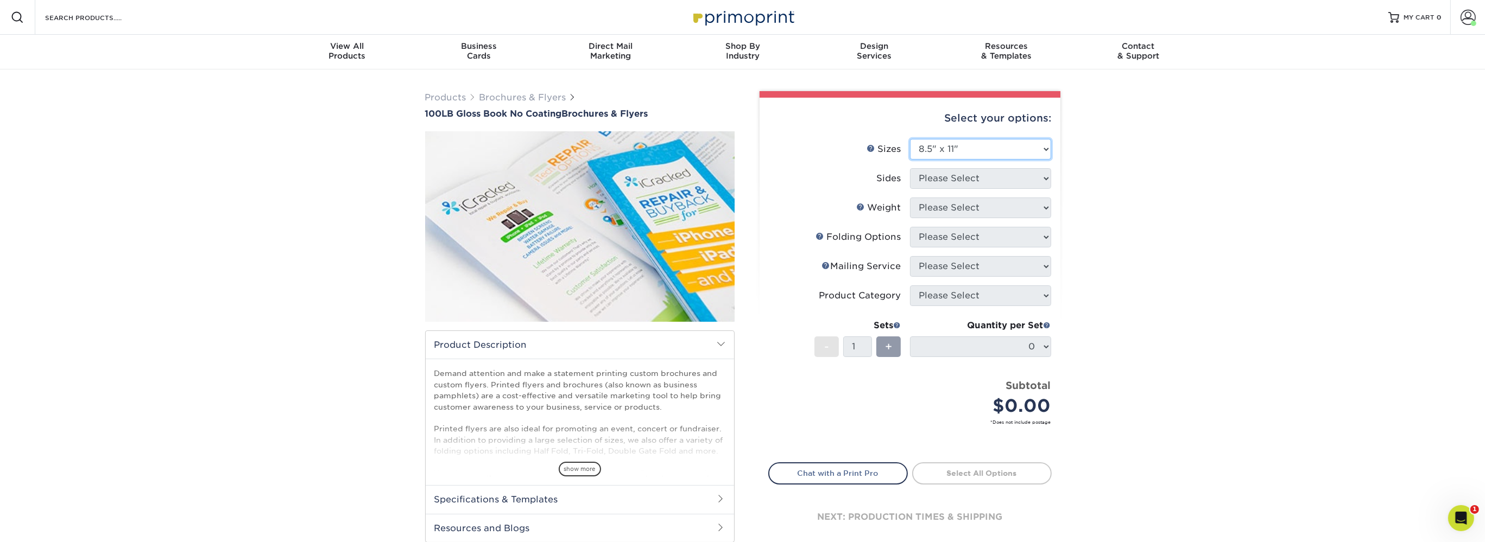
click option "8.5" x 11"" at bounding box center [0, 0] width 0 height 0
click at [910, 168] on select "Please Select Print Both Sides Print Front Only" at bounding box center [980, 178] width 141 height 21
select select "13abbda7-1d64-4f25-8bb2-c179b224825d"
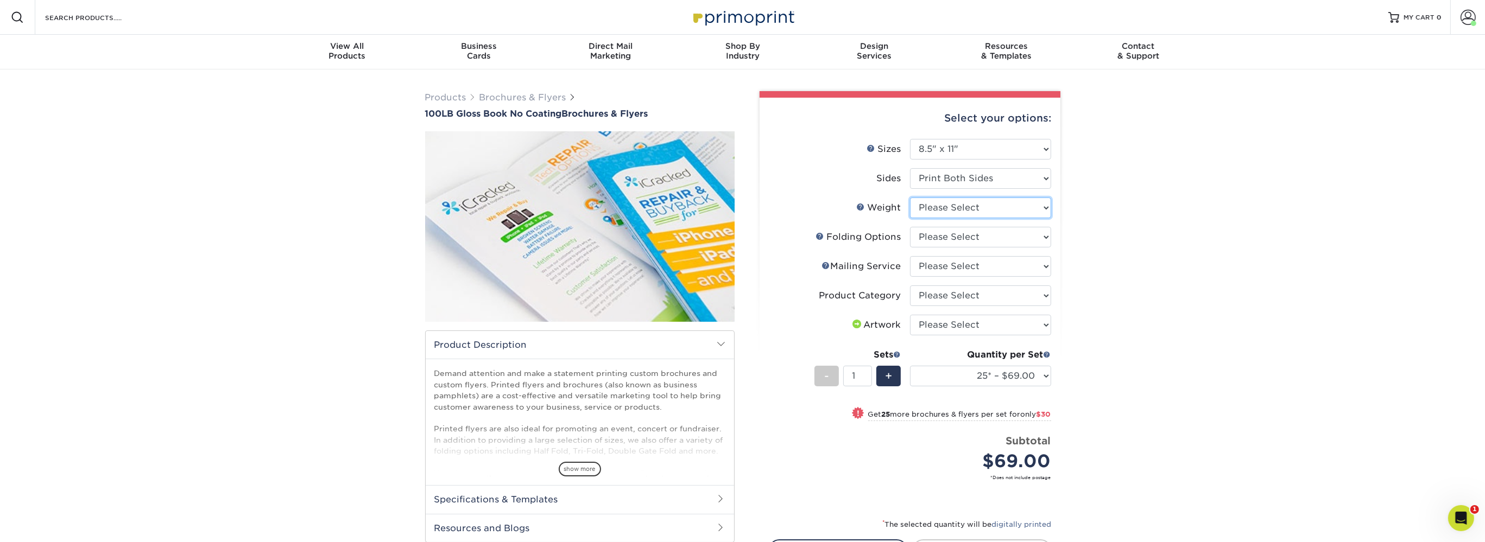
click at [910, 198] on select "Please Select 100LB" at bounding box center [980, 208] width 141 height 21
select select "100LB"
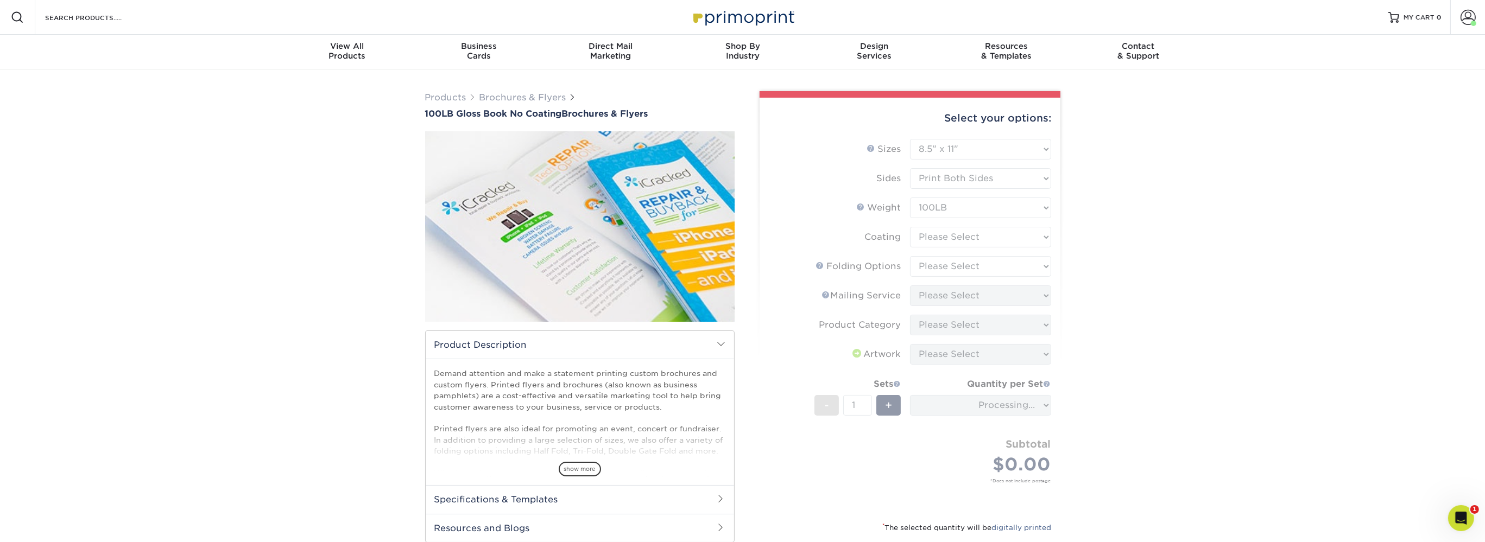
click at [949, 235] on form "Sizes Help Sizes Please Select 3.67" x 8.5" 4" x 6" 4" x 8.5" 4" x 9" 4" x 10" …" at bounding box center [909, 324] width 283 height 370
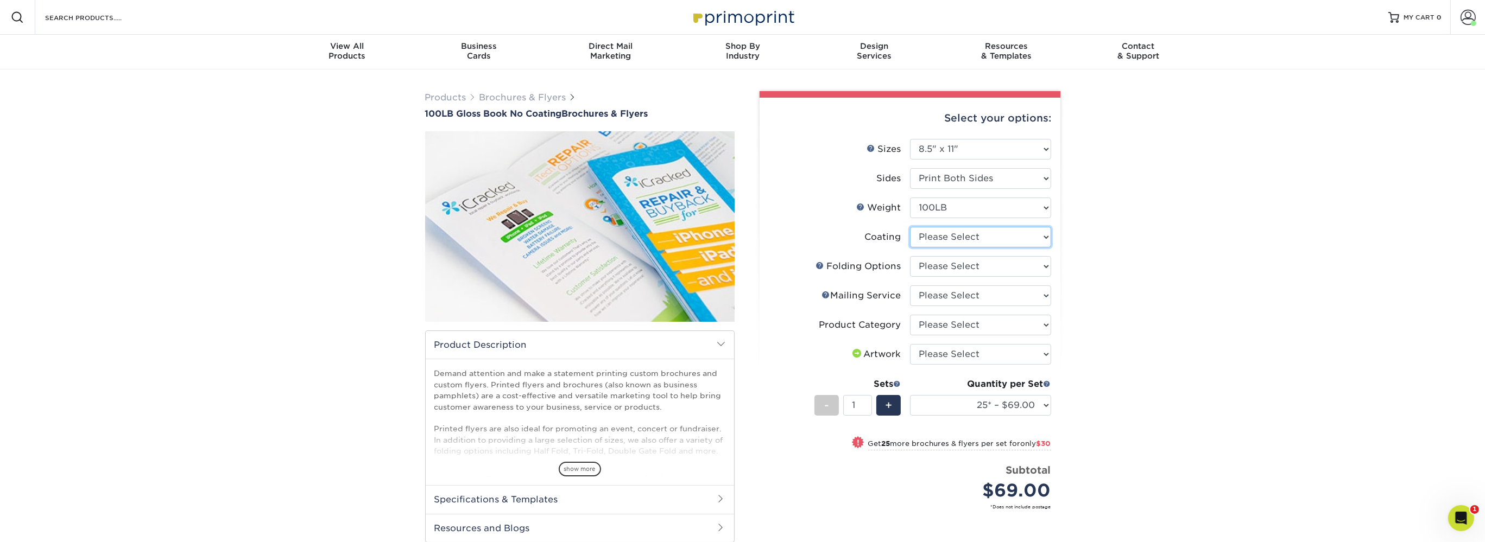
click at [910, 227] on select at bounding box center [980, 237] width 141 height 21
select select "3e7618de-abca-4bda-9f97-8b9129e913d8"
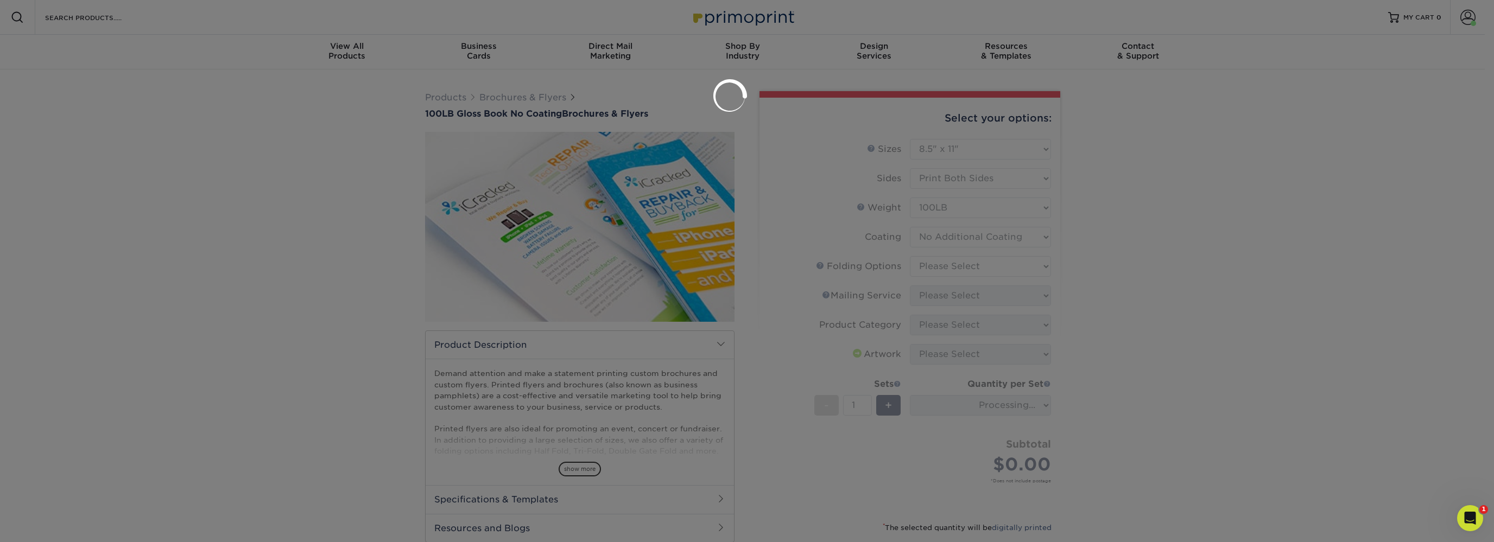
click at [952, 266] on div at bounding box center [747, 271] width 1494 height 542
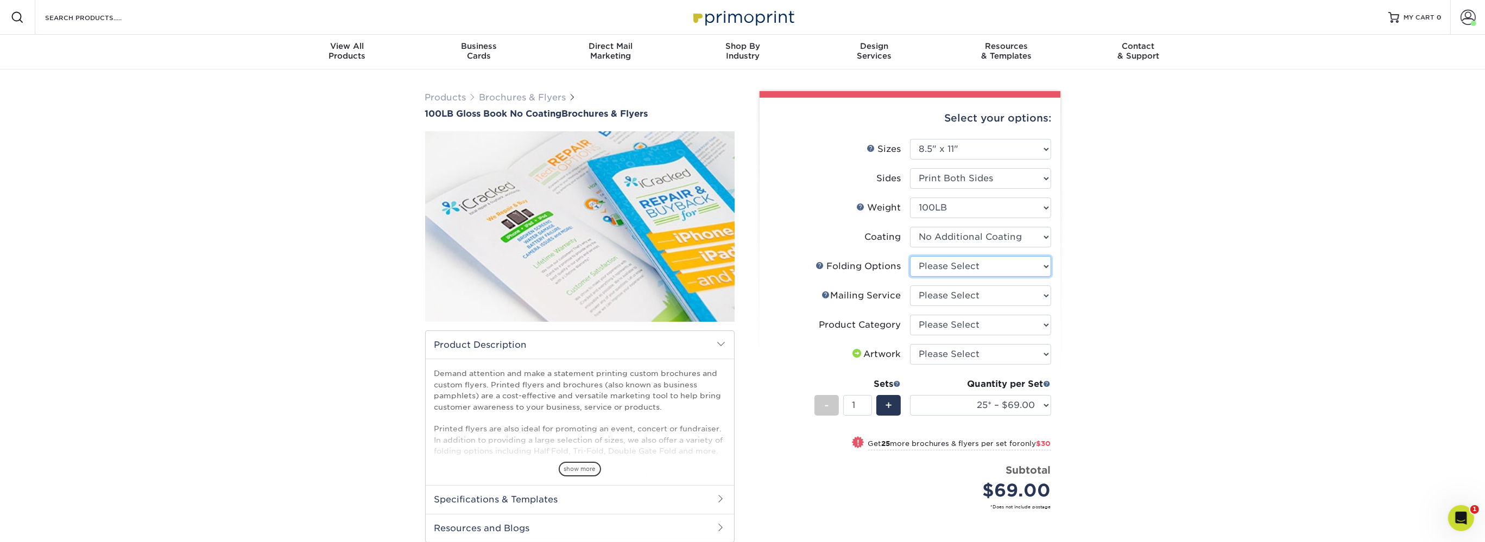
click at [910, 256] on select "Please Select FLAT - No Folding Accordion Fold Half-Fold (Vertical) Half-Fold (…" at bounding box center [980, 266] width 141 height 21
select select "9b1d5825-34d1-4721-9874-ed79abb003d7"
click option "FLAT - No Folding" at bounding box center [0, 0] width 0 height 0
click at [910, 286] on select "Please Select No Direct Mailing Service No, I will mail/stamp/imprint Direct Ma…" at bounding box center [980, 296] width 141 height 21
select select "3e5e9bdd-d78a-4c28-a41d-fe1407925ca6"
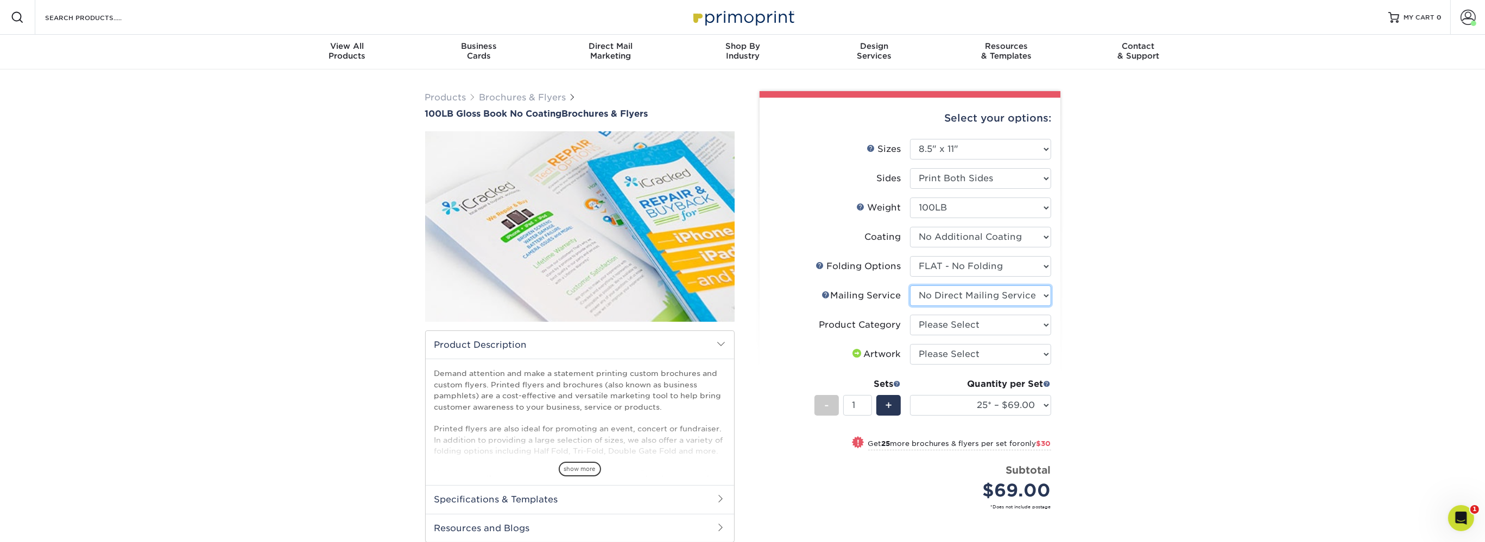
click option "No Direct Mailing Service" at bounding box center [0, 0] width 0 height 0
click at [910, 315] on select "Please Select Flyers and Brochures" at bounding box center [980, 325] width 141 height 21
select select "1a668080-6b7c-4174-b399-2c3833b27ef4"
click option "Flyers and Brochures" at bounding box center [0, 0] width 0 height 0
click at [910, 344] on select "Please Select I will upload files I need a design - $175" at bounding box center [980, 354] width 141 height 21
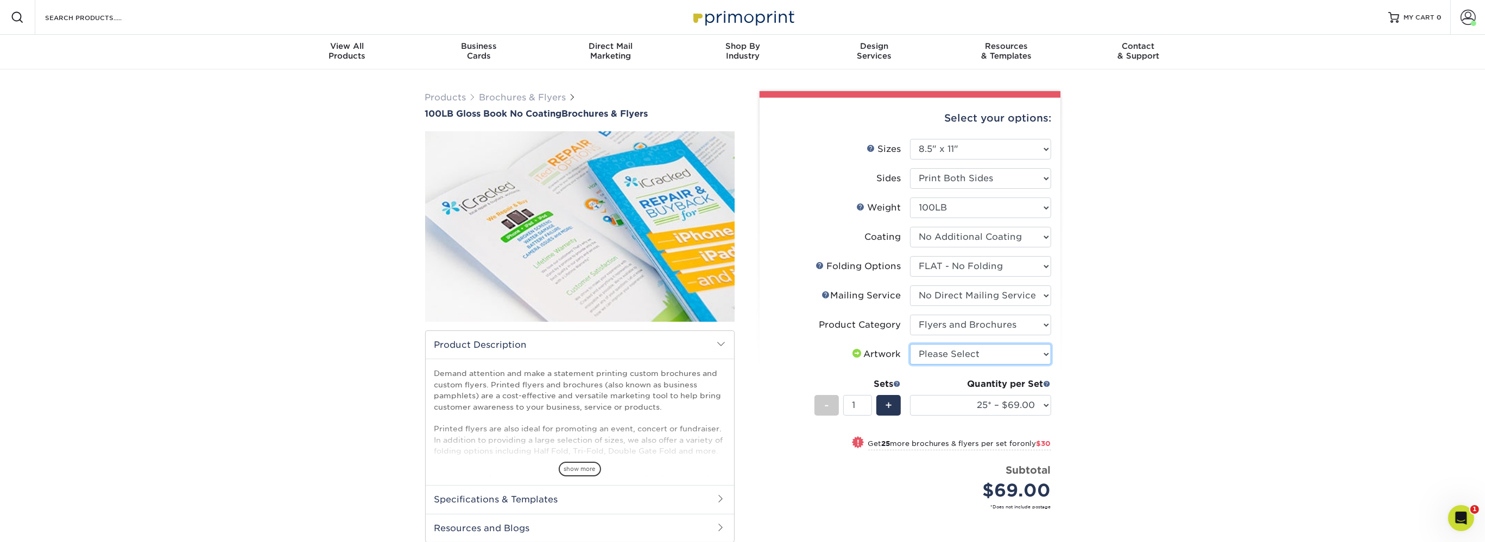
select select "upload"
click option "I will upload files" at bounding box center [0, 0] width 0 height 0
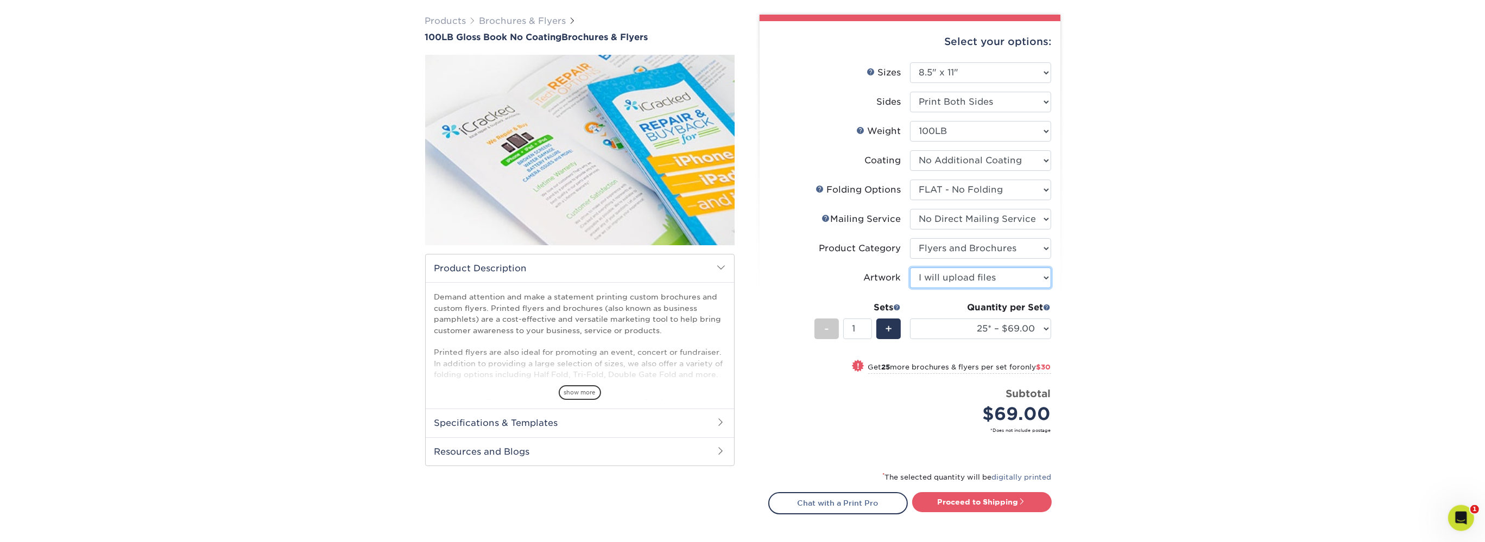
scroll to position [229, 0]
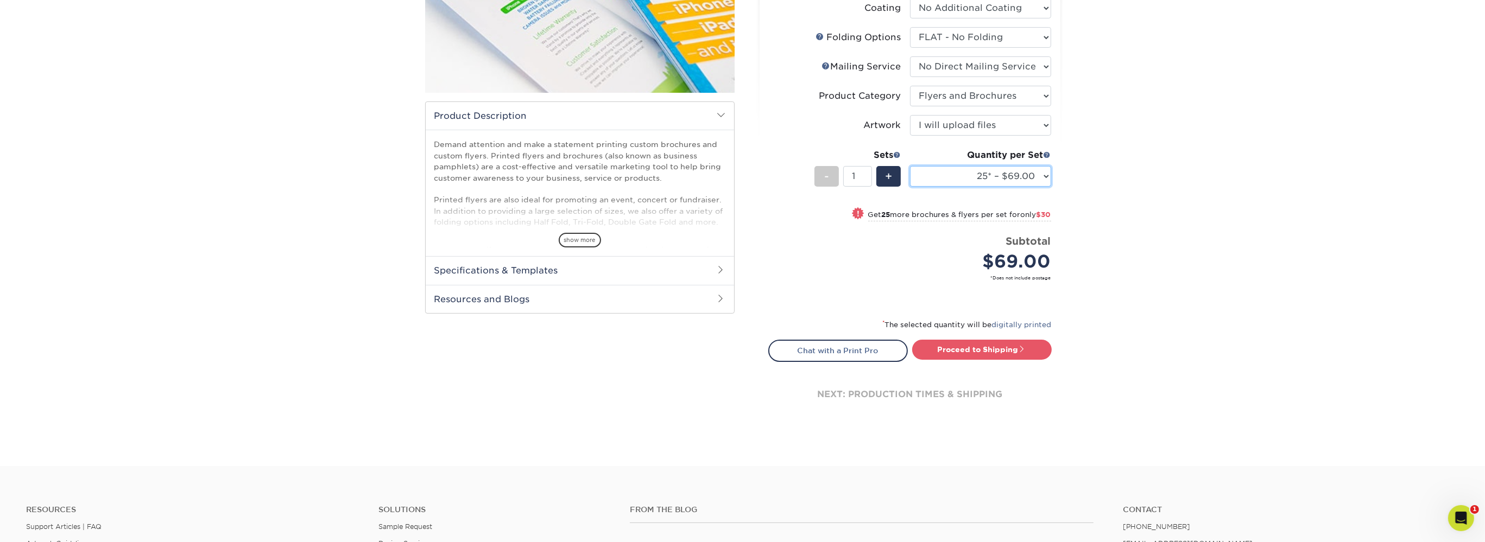
click at [910, 166] on select "25* – $69.00 50* – $99.00 75* – $121.00 100* – $145.00 250* – $287.00 500 – $49…" at bounding box center [980, 176] width 141 height 21
select select "50* – $99.00"
click option "50* – $99.00" at bounding box center [0, 0] width 0 height 0
click at [967, 358] on link "Proceed to Shipping" at bounding box center [982, 350] width 140 height 20
type input "Set 1"
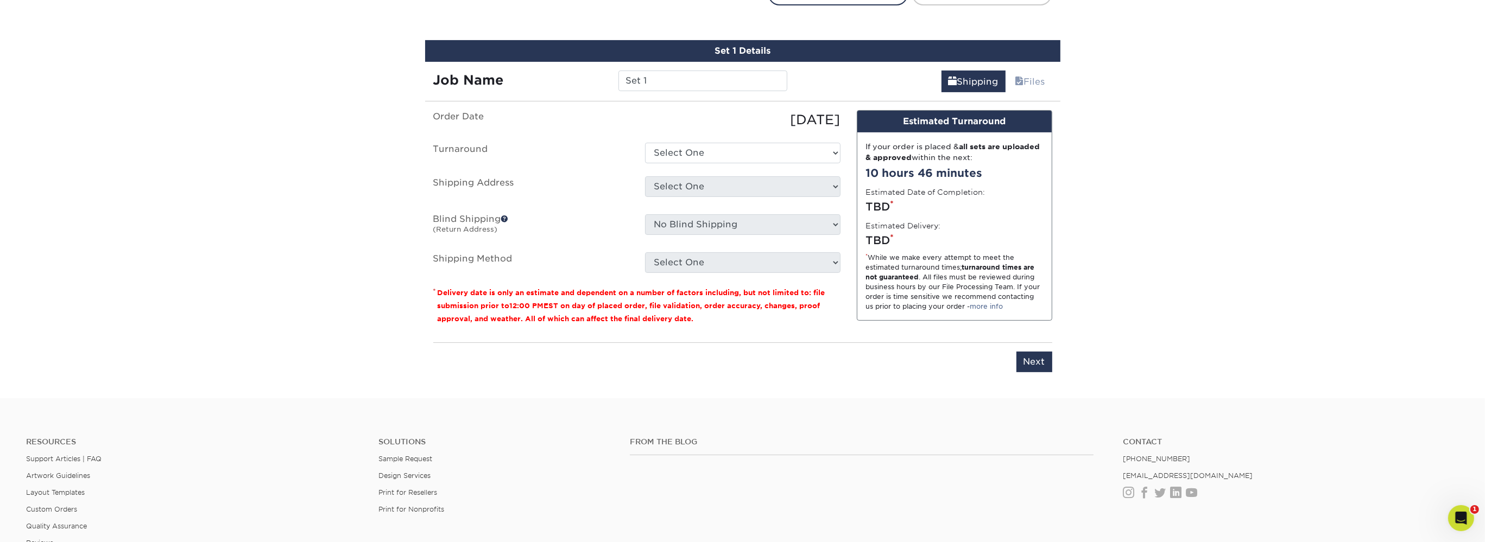
scroll to position [597, 0]
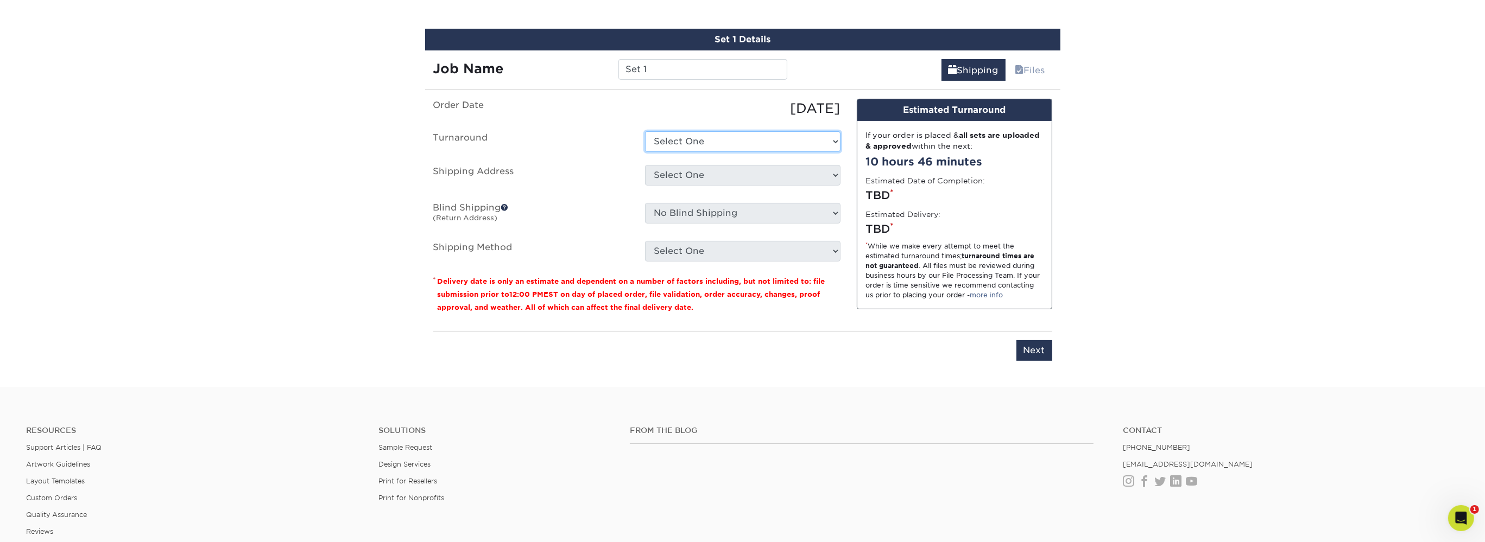
select select "0e307c3a-4fb3-4ffd-ab77-a7f60128418c"
click option "2-4 Business Days" at bounding box center [0, 0] width 0 height 0
click at [679, 187] on div "Select One CIS Agency Matt Kemp Racing + Add New Address" at bounding box center [743, 177] width 212 height 25
click at [645, 165] on select "Select One CIS Agency Matt Kemp Racing + Add New Address" at bounding box center [742, 175] width 195 height 21
select select "263089"
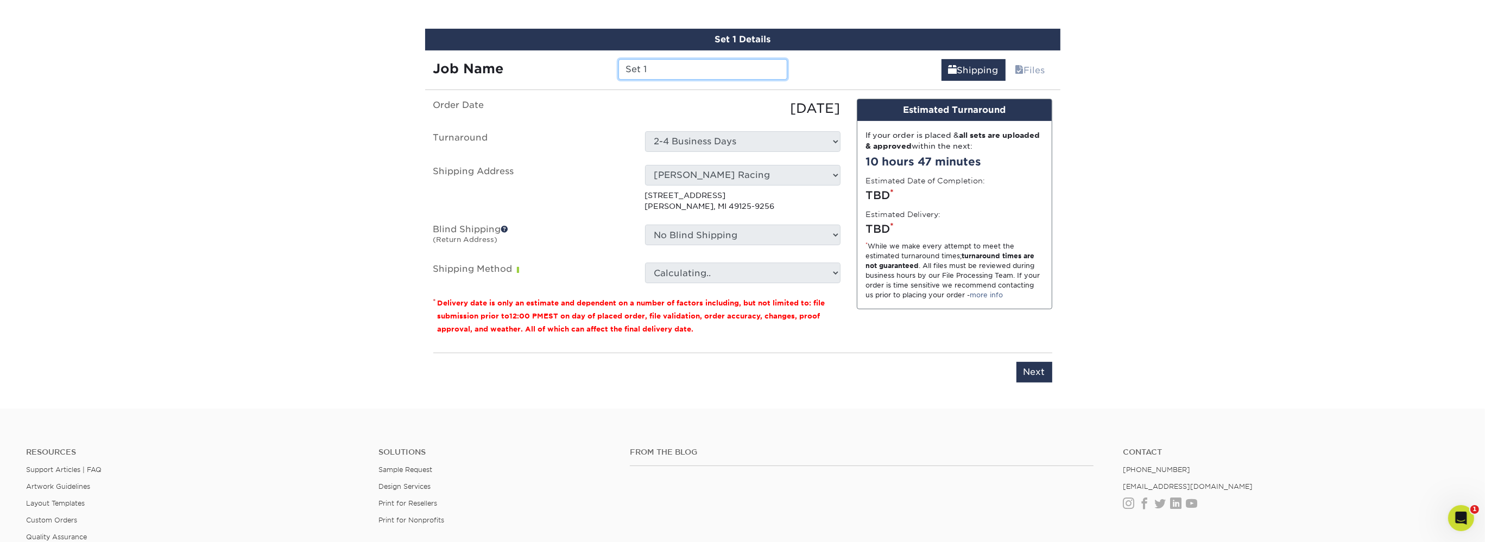
drag, startPoint x: 648, startPoint y: 70, endPoint x: 620, endPoint y: 70, distance: 27.7
click at [620, 70] on input "Set 1" at bounding box center [702, 69] width 169 height 21
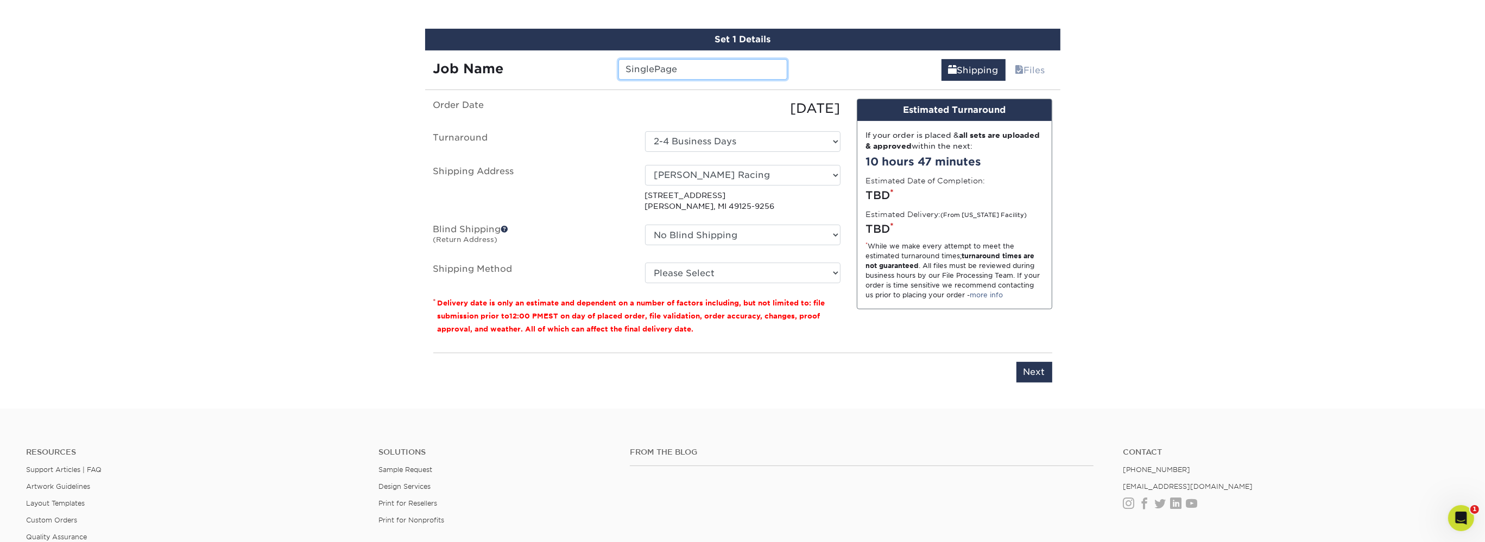
type input "SinglePage"
click at [645, 263] on select "Please Select Ground Shipping (+$23.58) 3 Day Shipping Service (+$30.05) 2 Day …" at bounding box center [742, 273] width 195 height 21
select select "03"
click option "Ground Shipping (+$23.58)" at bounding box center [0, 0] width 0 height 0
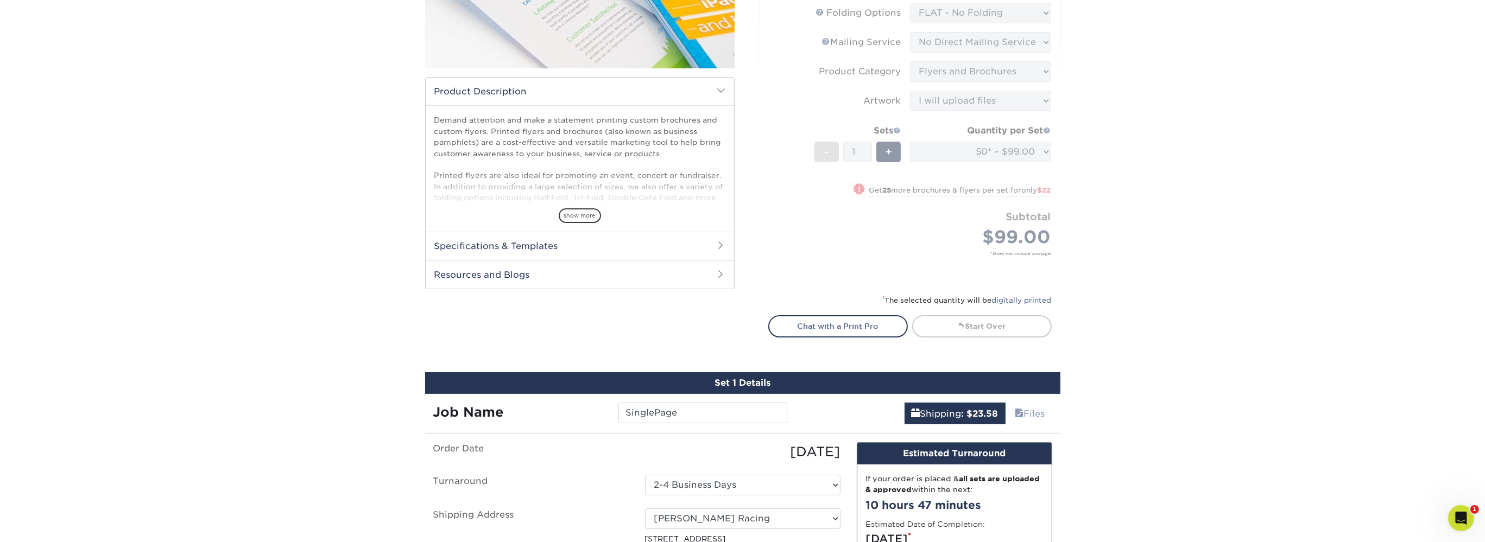
click at [1028, 236] on form "Sizes Help Sizes Please Select 3.67" x 8.5" 4" x 6" 4" x 8.5" 4" x 9" 4" x 10" …" at bounding box center [909, 83] width 283 height 396
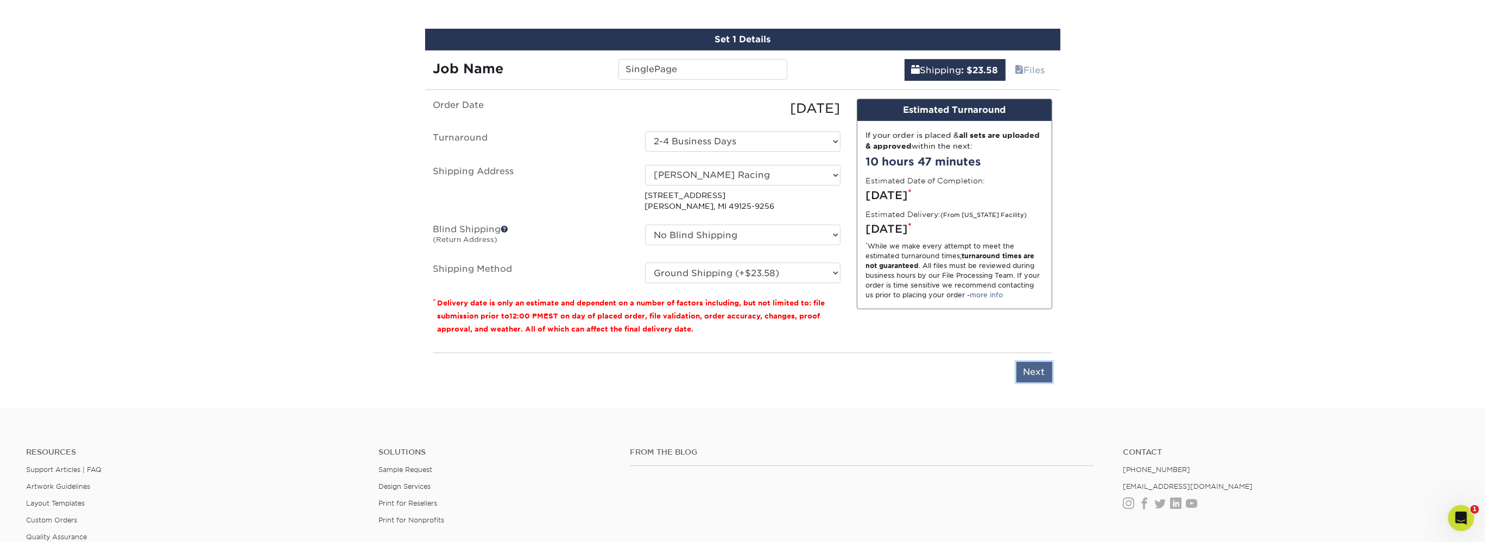
click at [1037, 372] on input "Next" at bounding box center [1034, 372] width 36 height 21
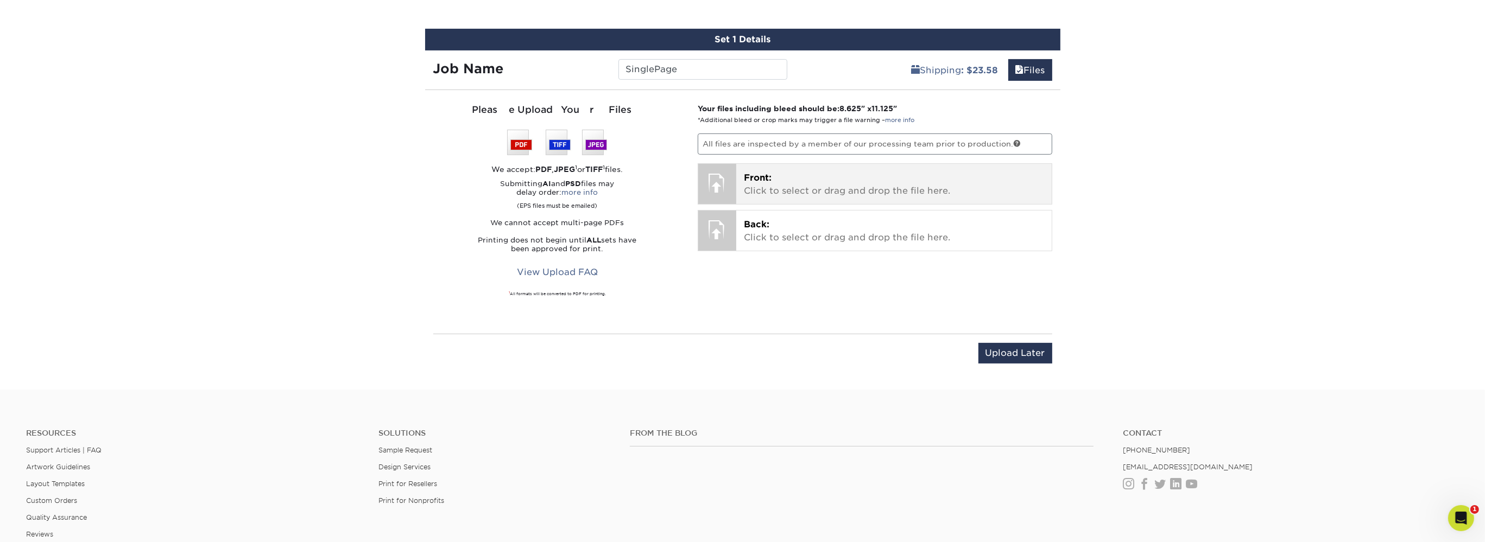
click at [748, 173] on span "Front:" at bounding box center [758, 178] width 28 height 10
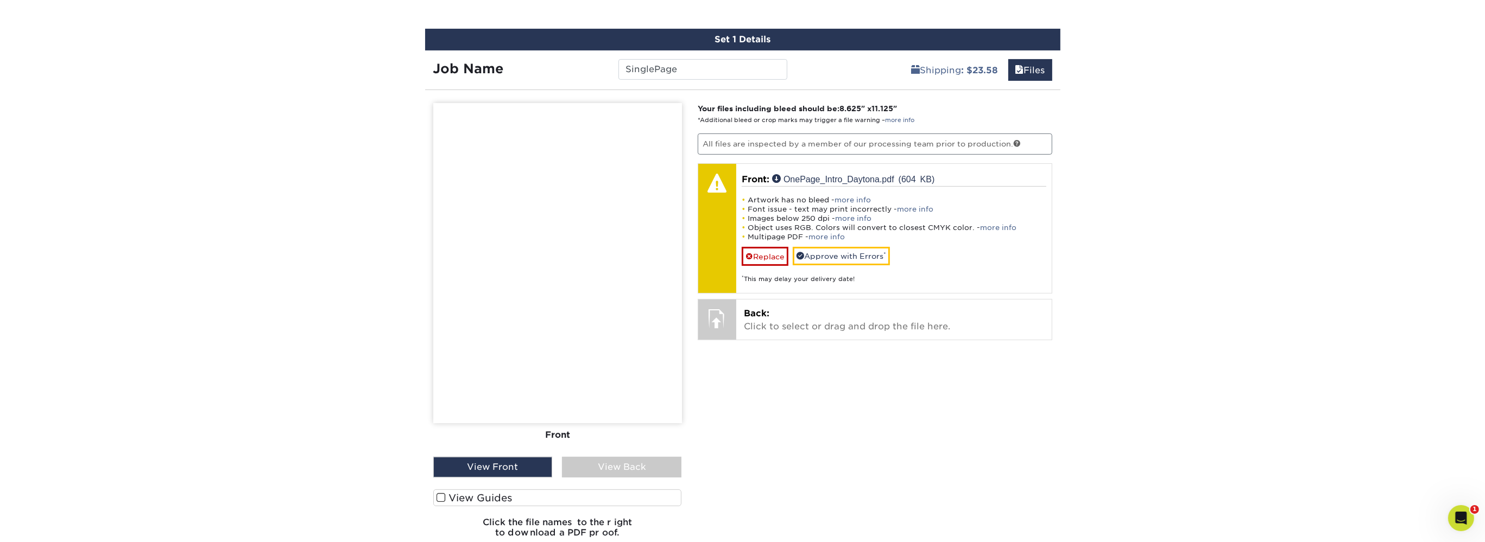
click at [634, 461] on div "View Back" at bounding box center [621, 467] width 119 height 21
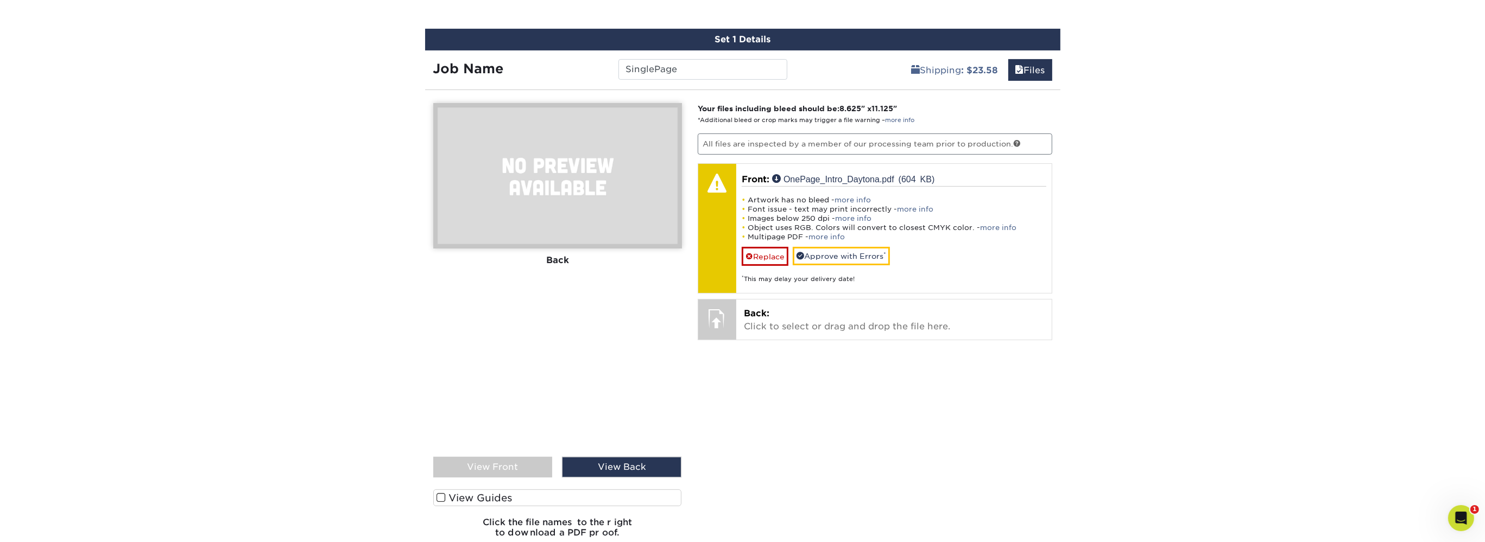
click at [534, 462] on div "View Front" at bounding box center [492, 467] width 119 height 21
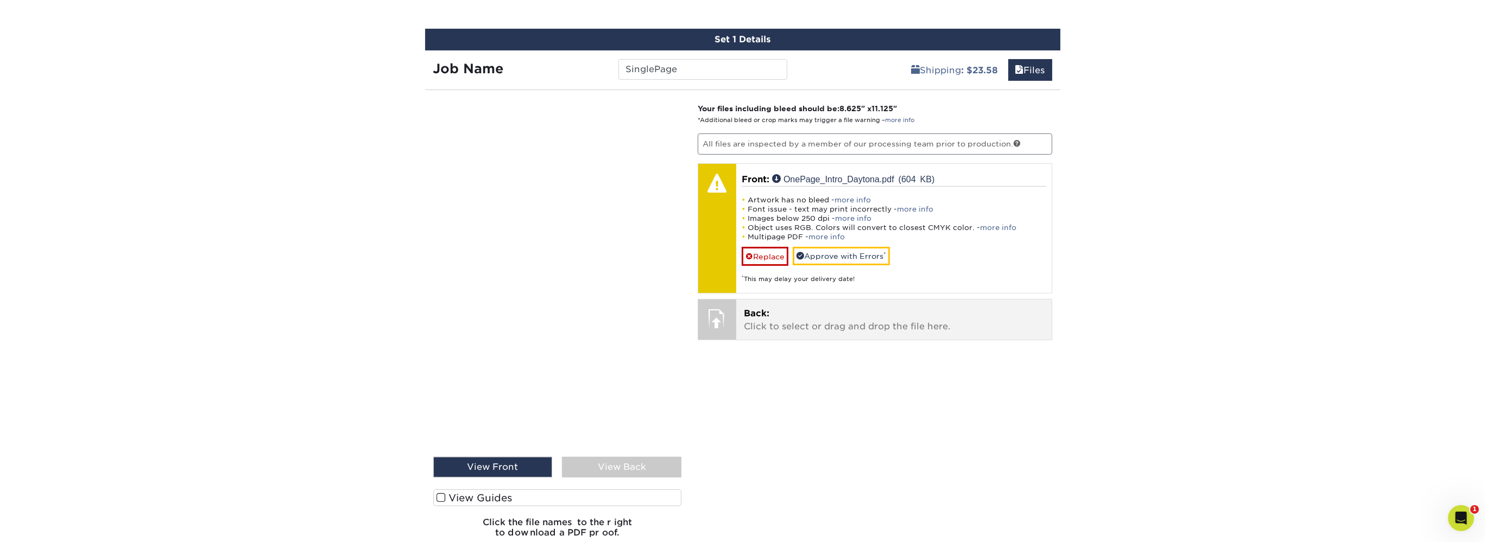
click at [797, 309] on p "Back: Click to select or drag and drop the file here." at bounding box center [894, 320] width 300 height 26
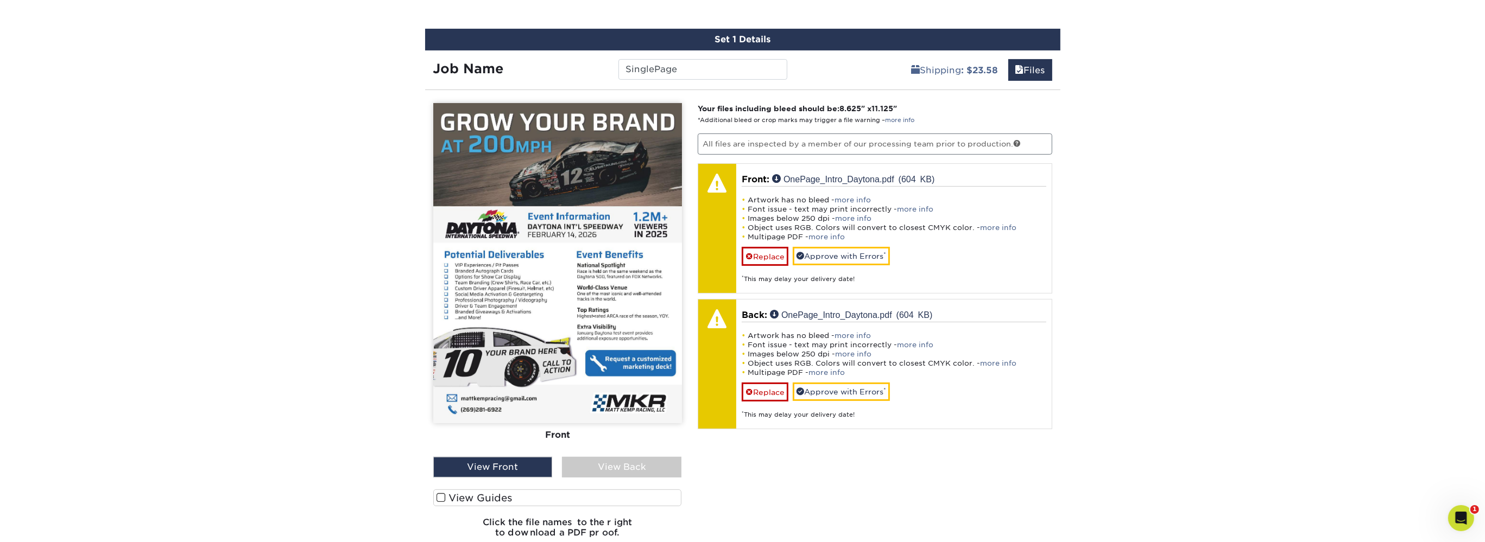
click at [625, 463] on div "View Back" at bounding box center [621, 467] width 119 height 21
click at [524, 464] on div "View Front" at bounding box center [492, 467] width 119 height 21
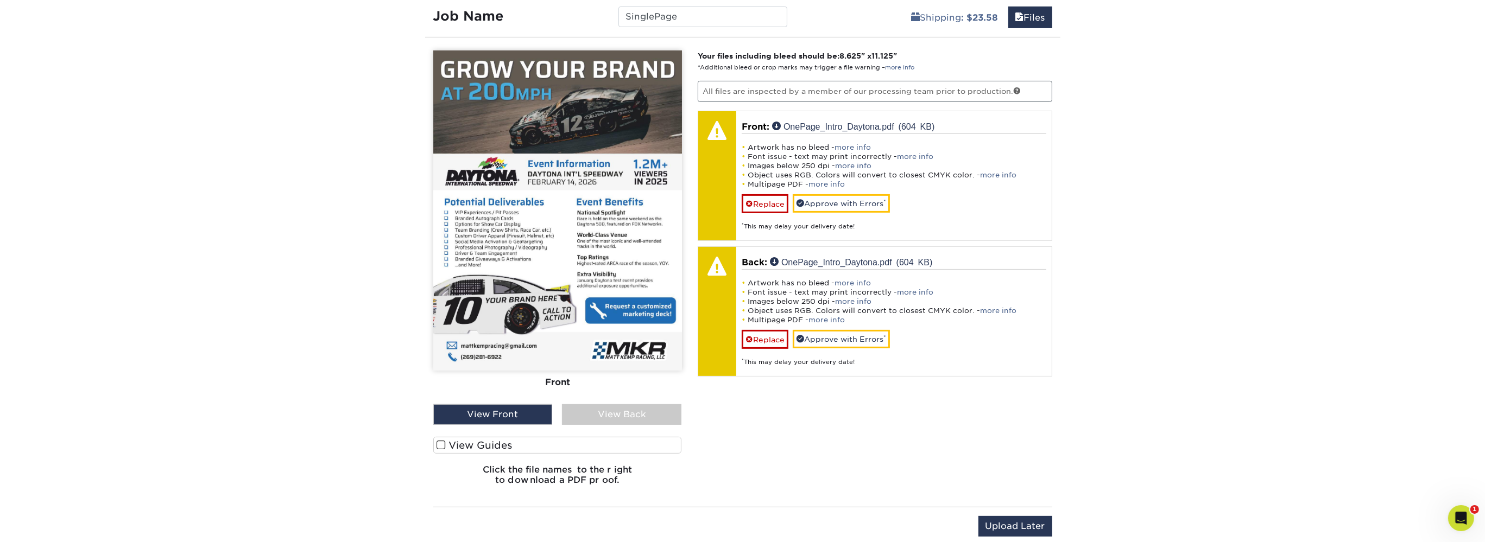
scroll to position [655, 0]
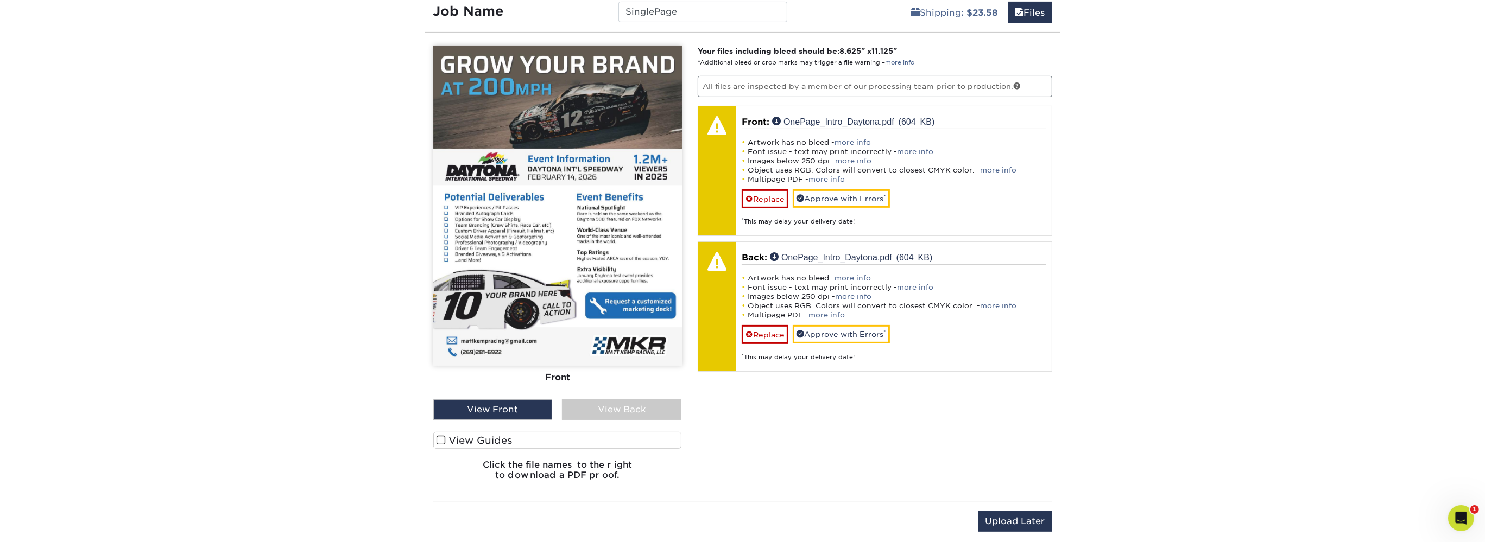
click at [618, 413] on div "View Back" at bounding box center [621, 410] width 119 height 21
click at [535, 407] on div "View Front" at bounding box center [492, 410] width 119 height 21
click at [588, 407] on div "View Back" at bounding box center [621, 410] width 119 height 21
click at [512, 403] on div "View Front" at bounding box center [492, 410] width 119 height 21
click at [508, 435] on label "View Guides" at bounding box center [557, 440] width 249 height 17
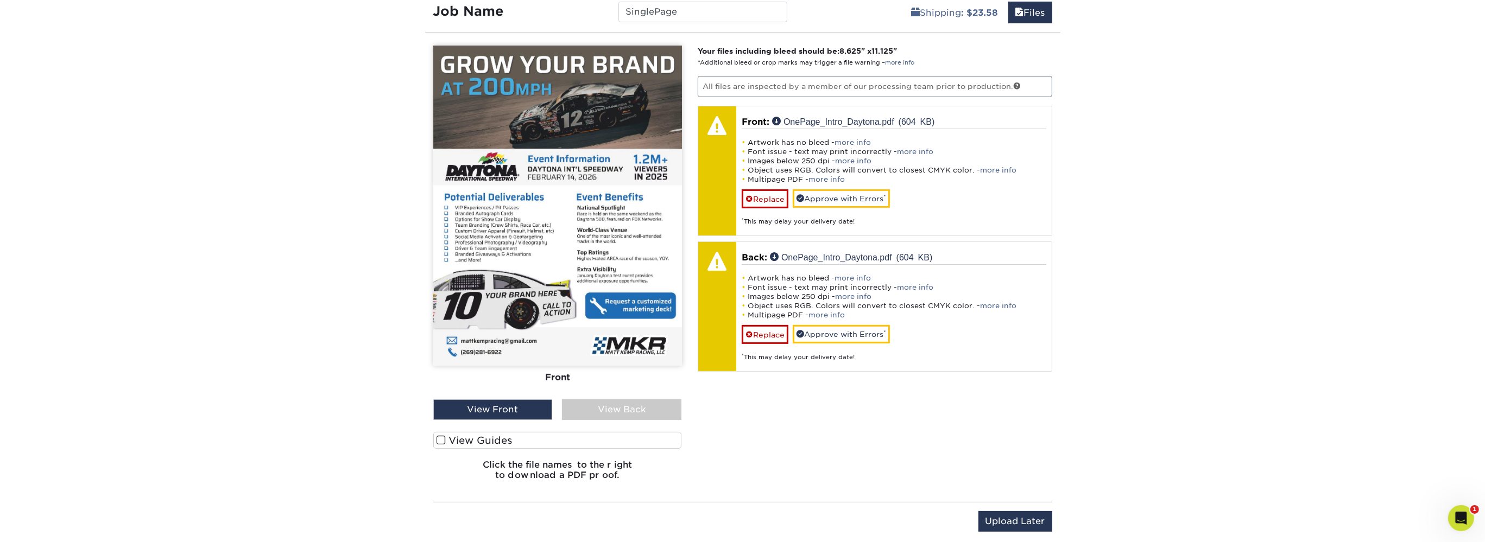
click at [0, 0] on input "View Guides" at bounding box center [0, 0] width 0 height 0
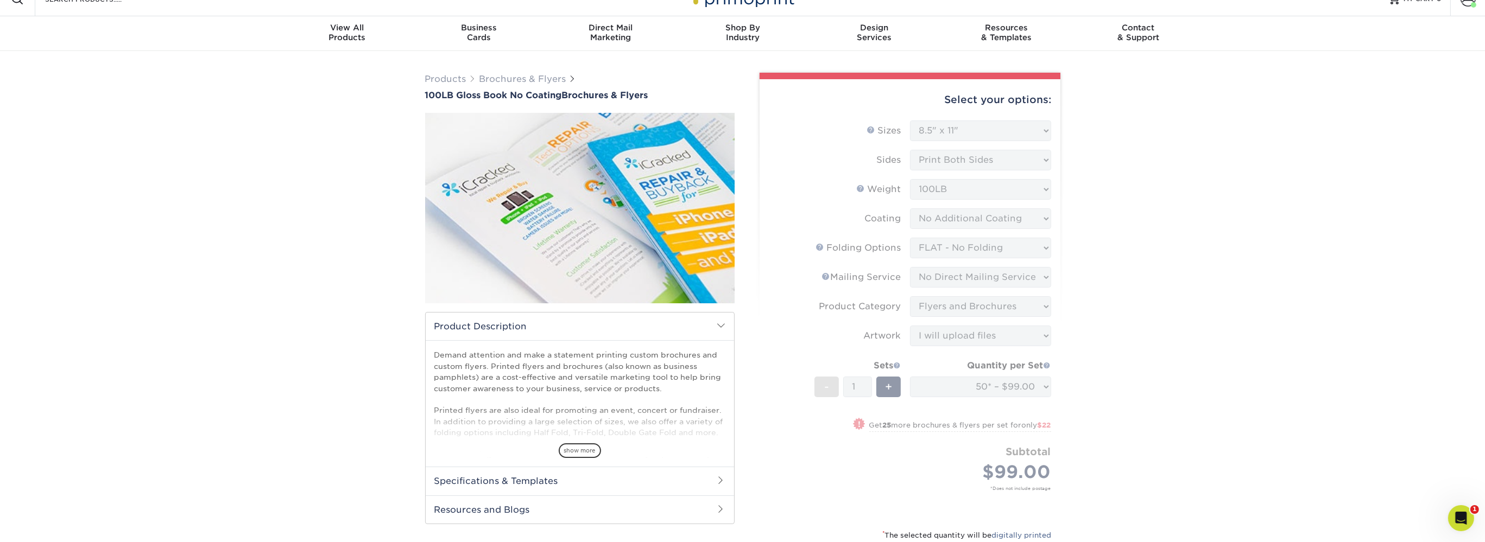
scroll to position [0, 0]
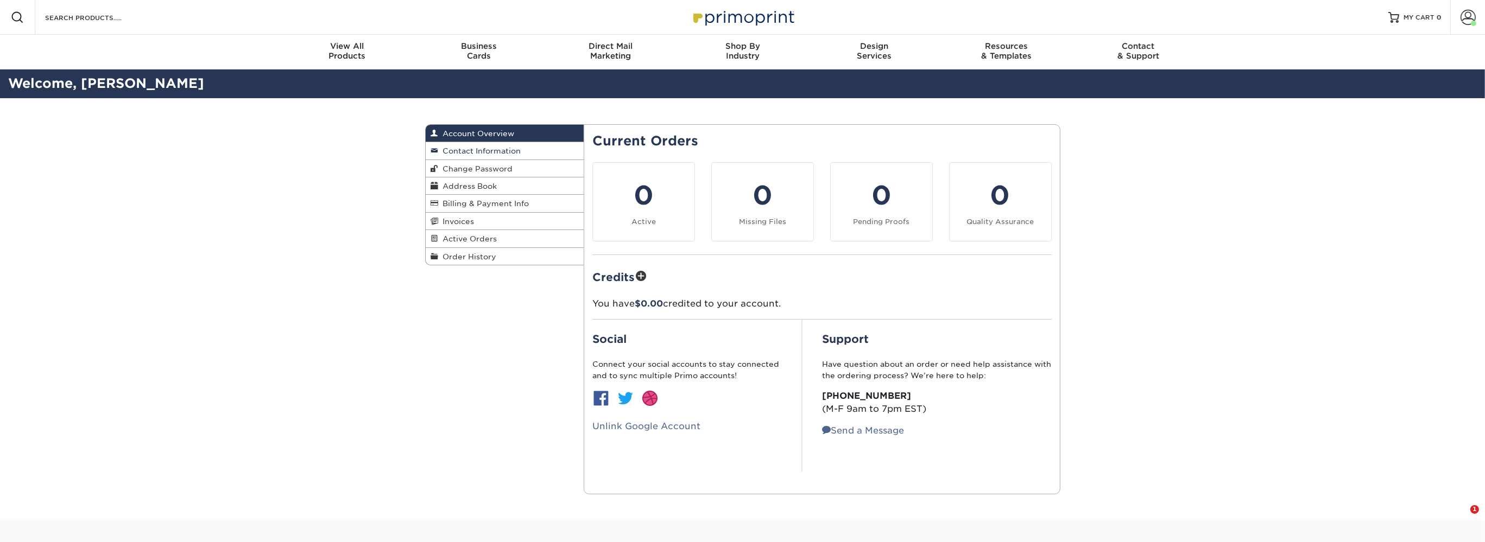
click at [489, 147] on span "Contact Information" at bounding box center [480, 151] width 83 height 9
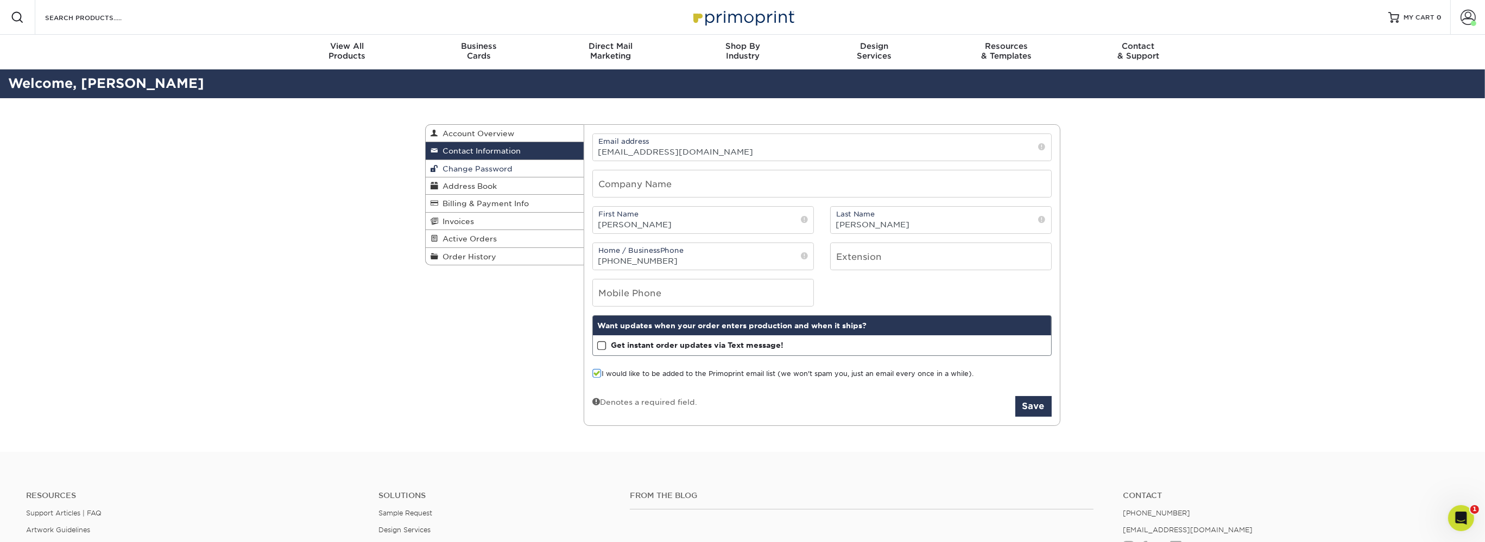
click at [491, 165] on span "Change Password" at bounding box center [476, 168] width 74 height 9
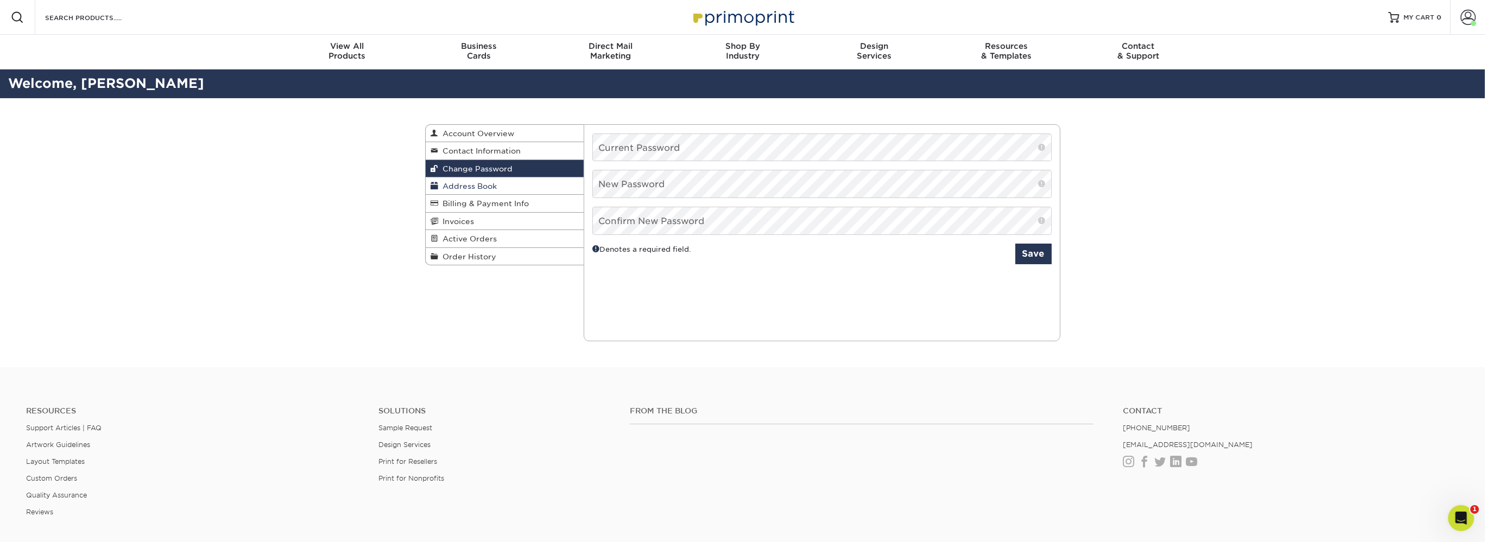
click at [492, 180] on link "Address Book" at bounding box center [505, 186] width 159 height 17
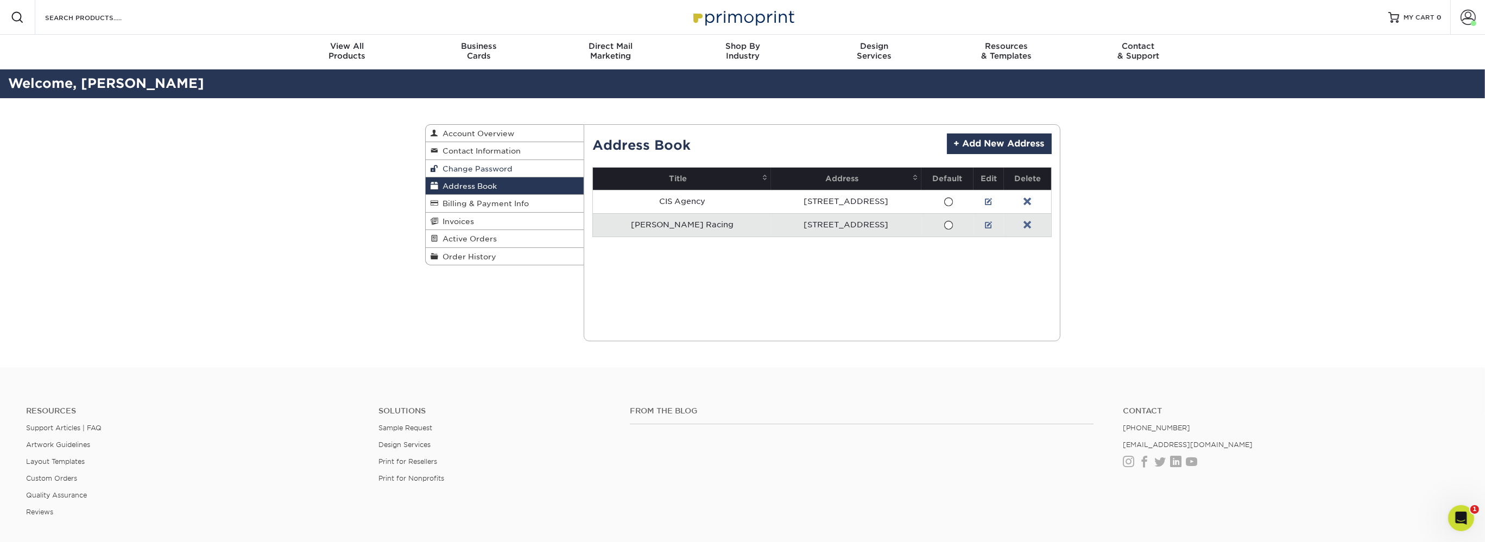
click at [501, 162] on link "Change Password" at bounding box center [505, 168] width 159 height 17
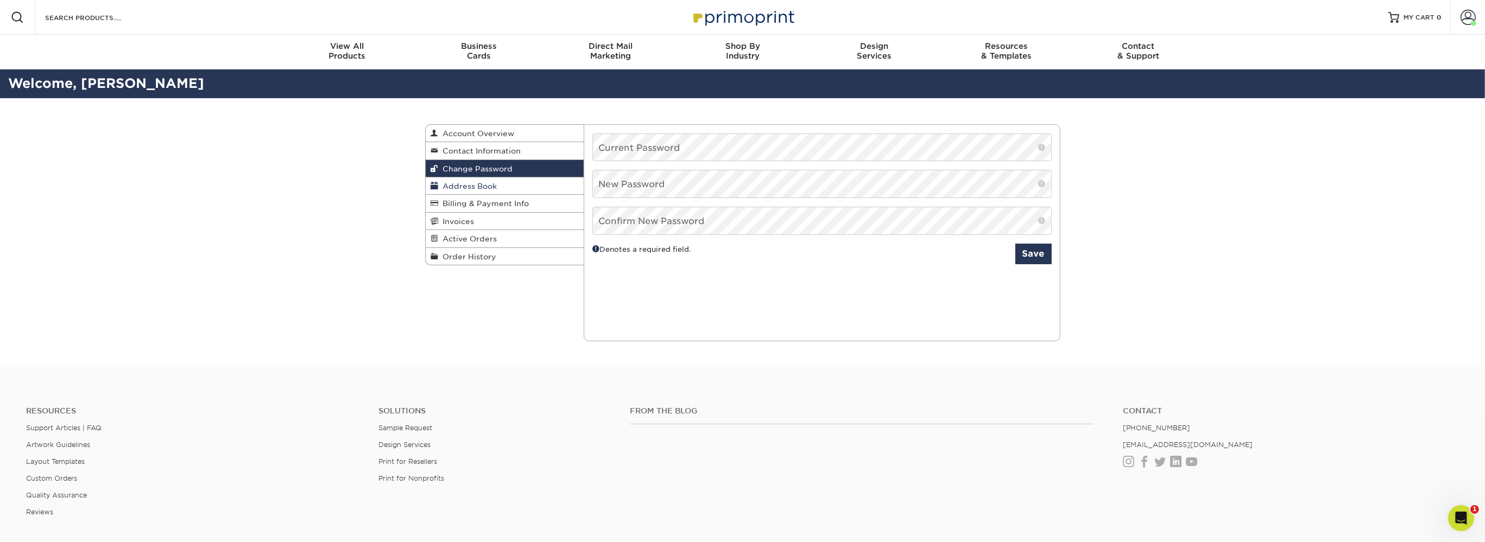
click at [498, 187] on link "Address Book" at bounding box center [505, 186] width 159 height 17
